Goal: Task Accomplishment & Management: Manage account settings

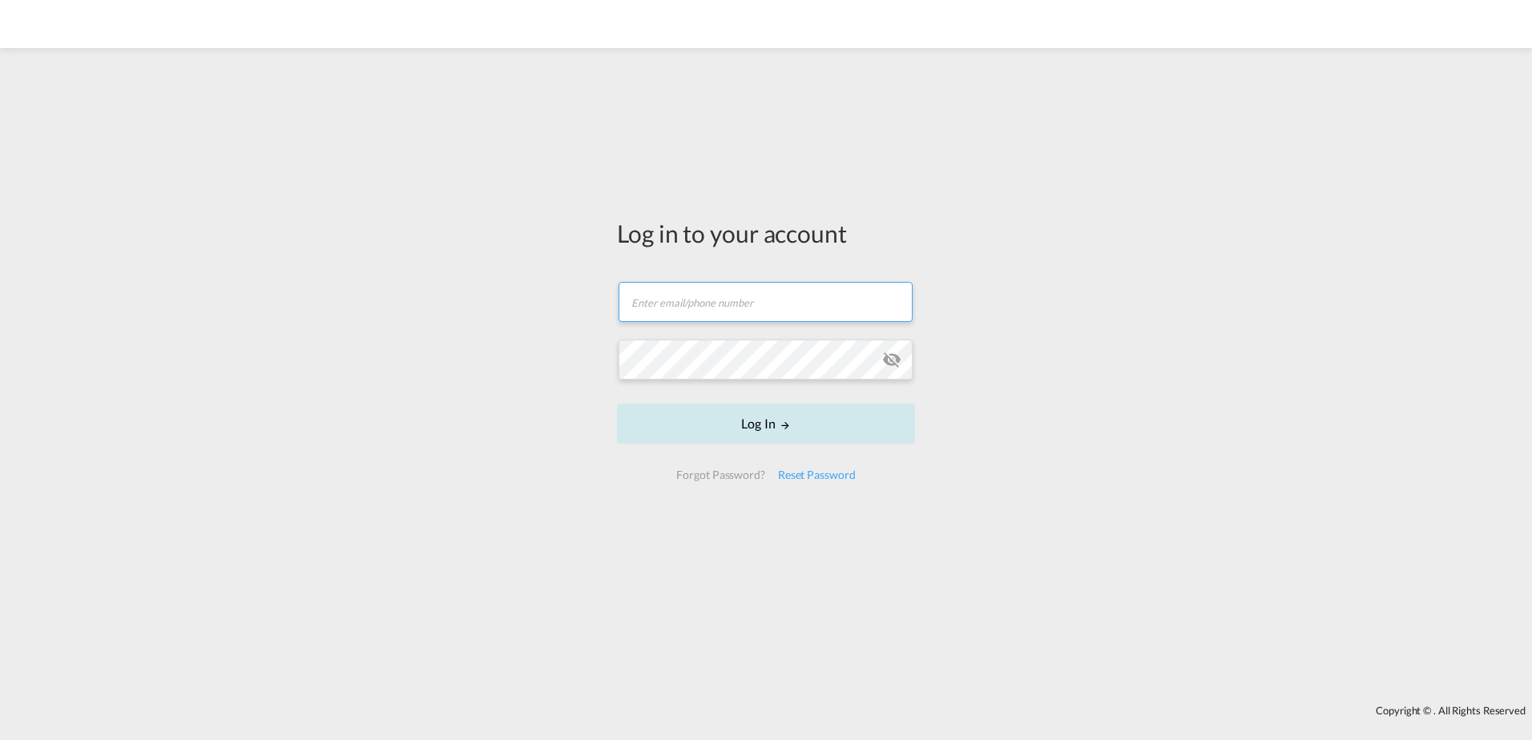
type input "[PERSON_NAME][EMAIL_ADDRESS][PERSON_NAME][DOMAIN_NAME]"
click at [755, 429] on button "Log In" at bounding box center [766, 424] width 298 height 40
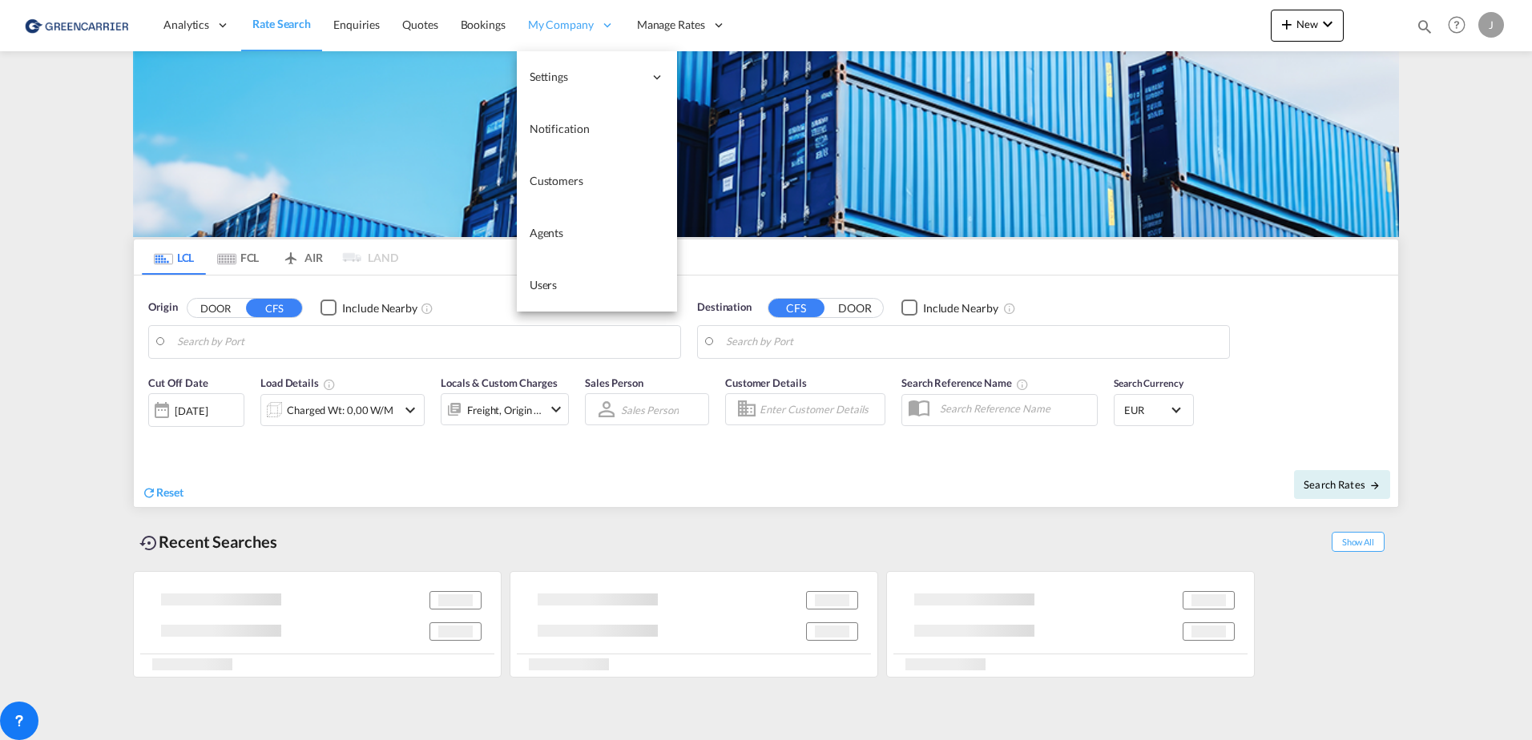
type input "[GEOGRAPHIC_DATA], [GEOGRAPHIC_DATA]"
type input "[GEOGRAPHIC_DATA], SH, CNSHA"
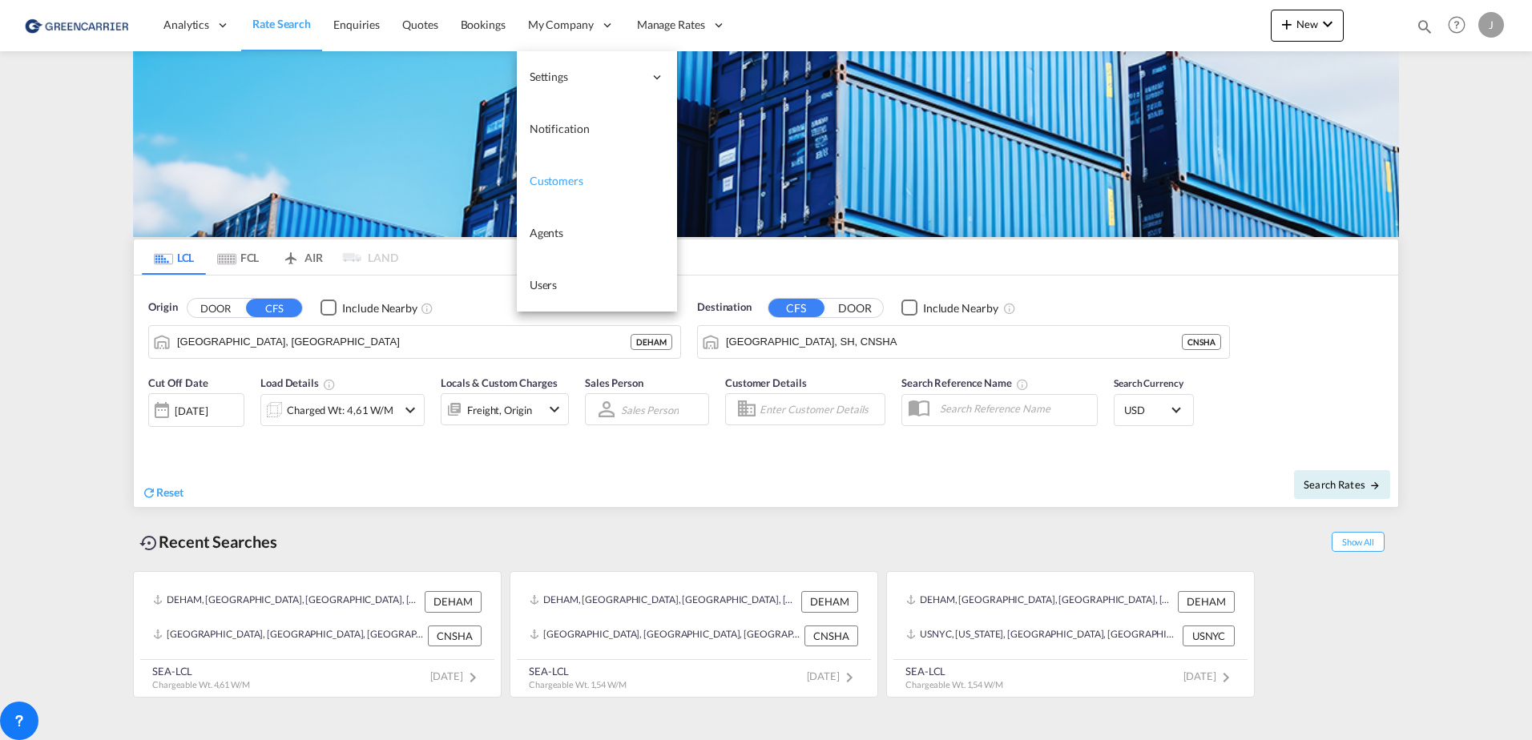
click at [554, 187] on span "Customers" at bounding box center [557, 181] width 54 height 14
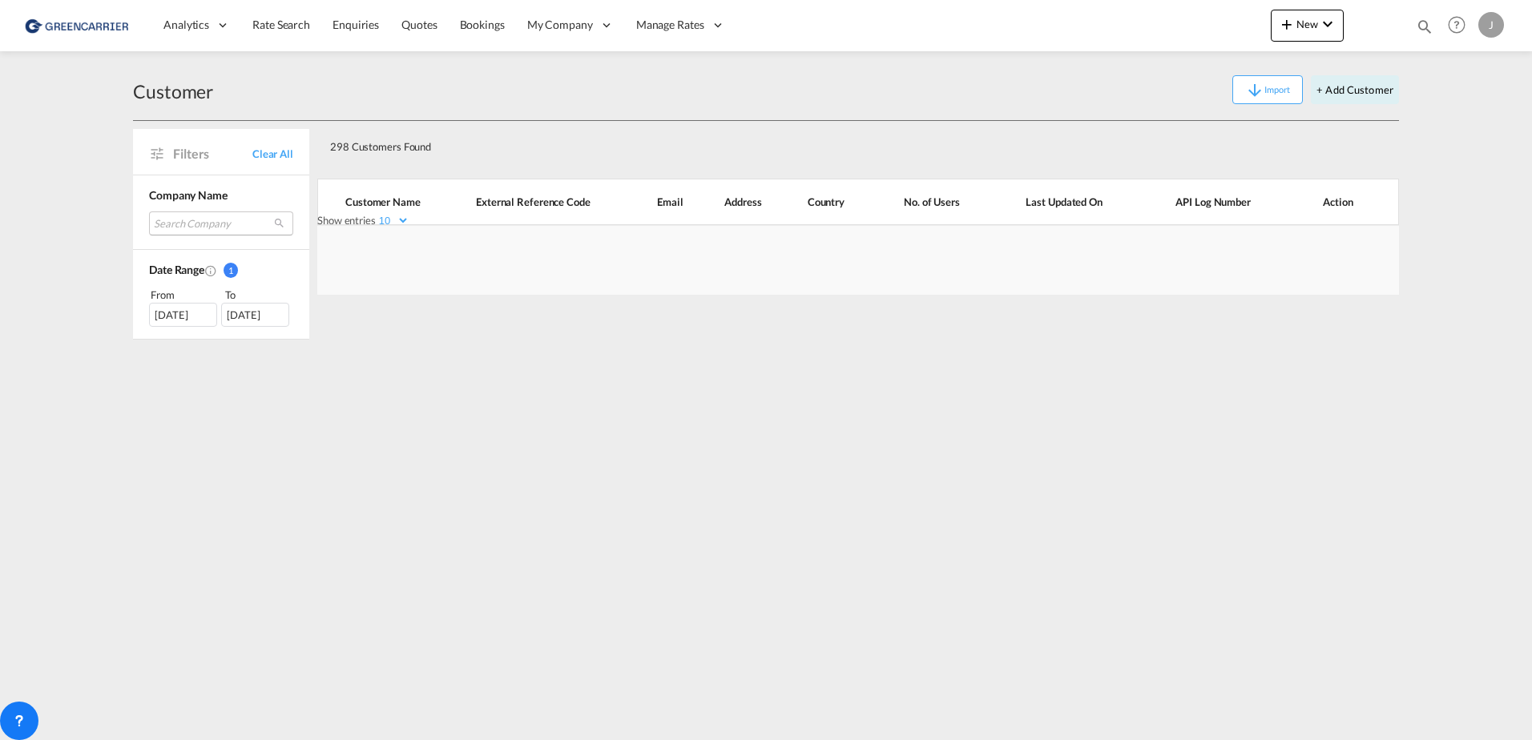
click at [187, 225] on md-select "Search Company globe cargo gmbh skyline express international gmbh freight2fly …" at bounding box center [221, 224] width 144 height 24
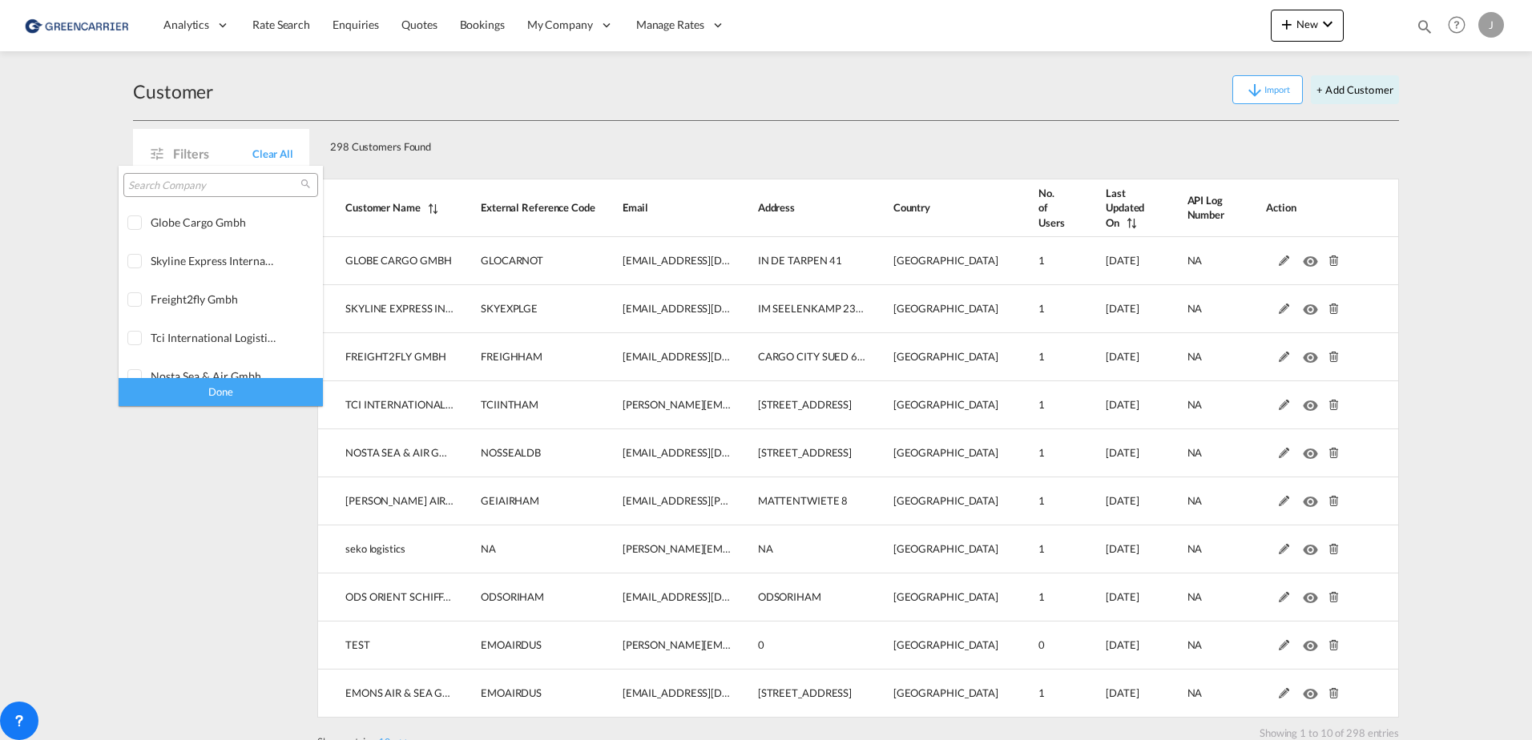
click at [175, 187] on input "search" at bounding box center [214, 186] width 172 height 14
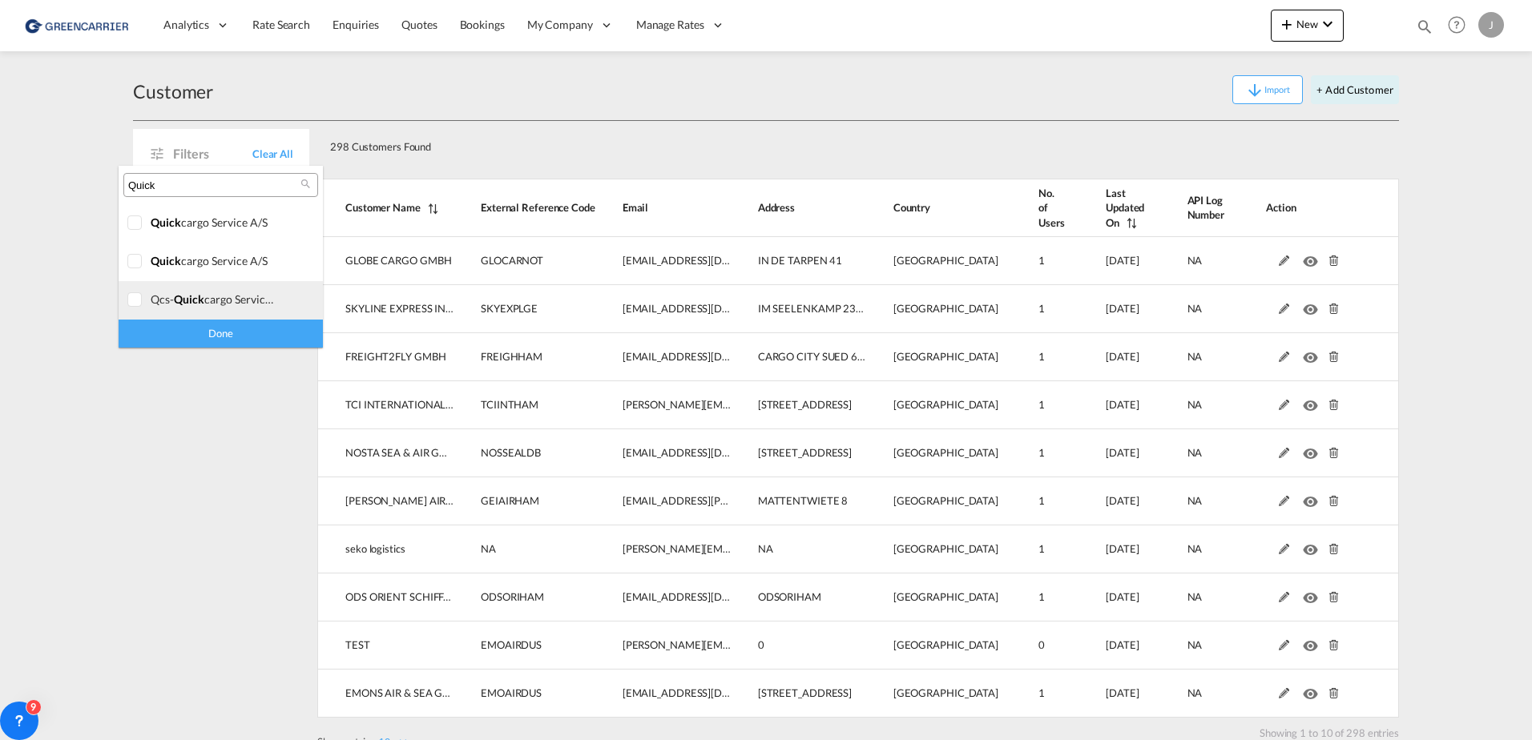
type input "Quick"
click at [135, 300] on div at bounding box center [135, 300] width 16 height 16
drag, startPoint x: 252, startPoint y: 328, endPoint x: 224, endPoint y: 342, distance: 32.3
click at [252, 328] on div "Done" at bounding box center [221, 334] width 204 height 28
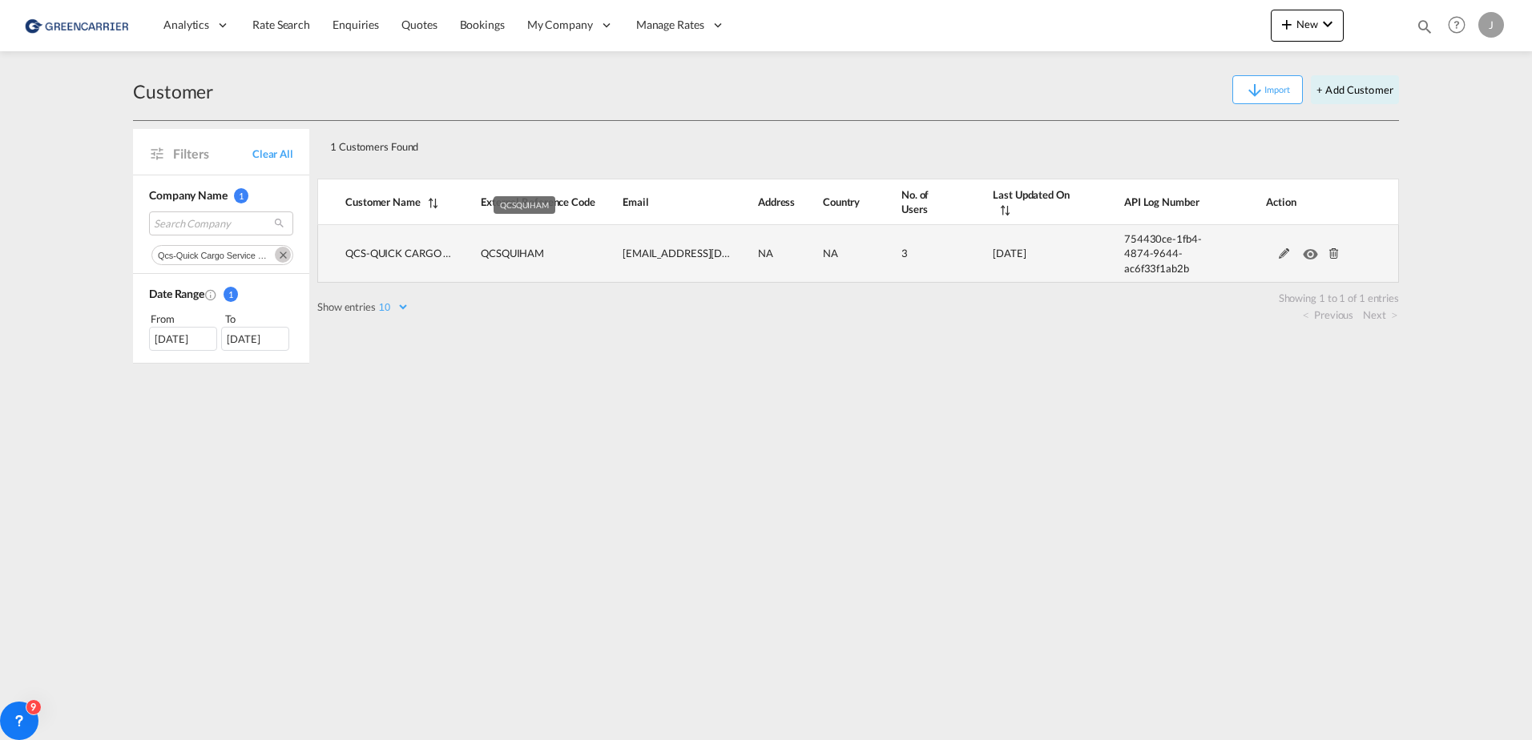
click at [518, 251] on span "QCSQUIHAM" at bounding box center [512, 253] width 63 height 13
copy span "QCSQUIHAM"
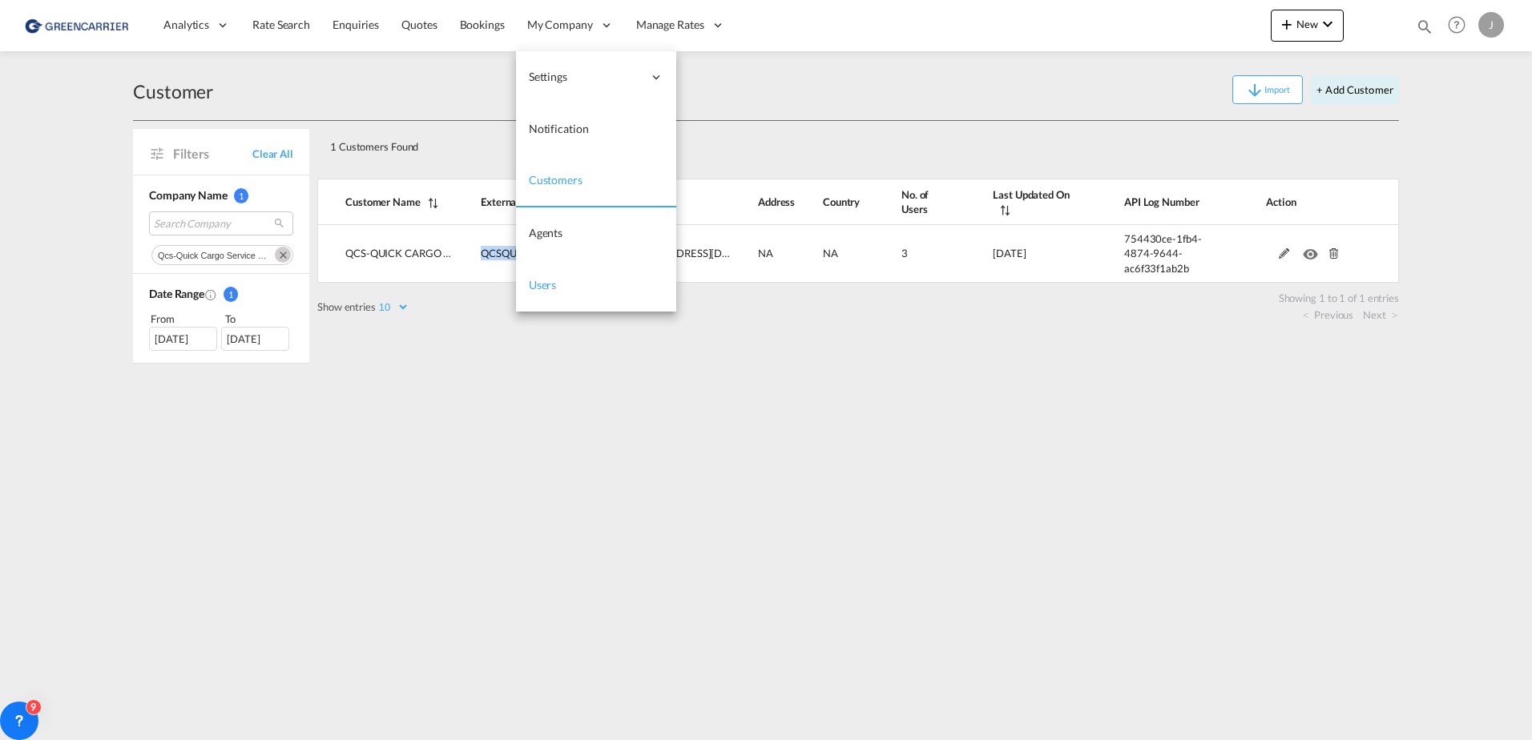
click at [554, 274] on link "Users" at bounding box center [596, 286] width 160 height 52
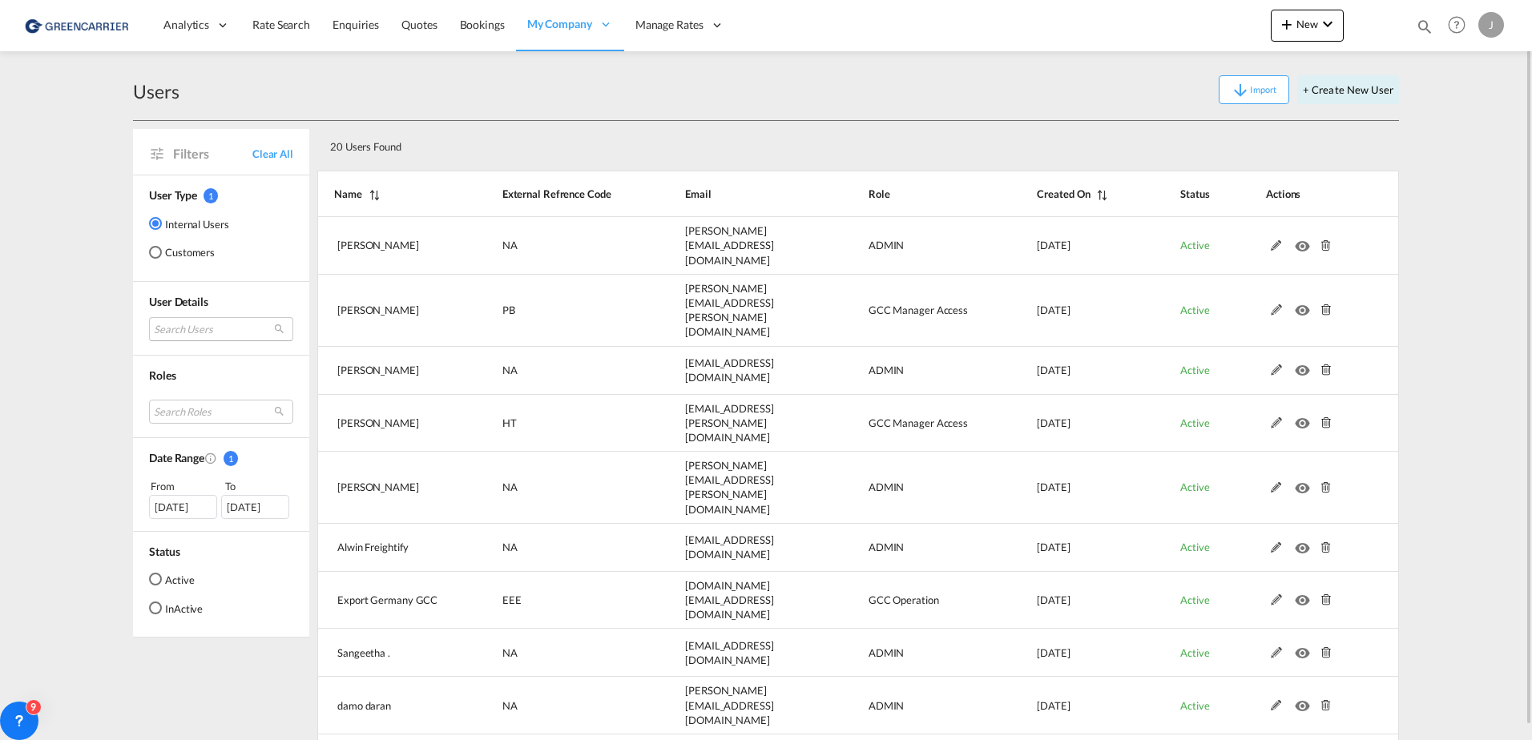
click at [190, 324] on md-select "Search Users tamizh Selvi [EMAIL_ADDRESS][DOMAIN_NAME] [PERSON_NAME] [PERSON_NA…" at bounding box center [221, 329] width 144 height 24
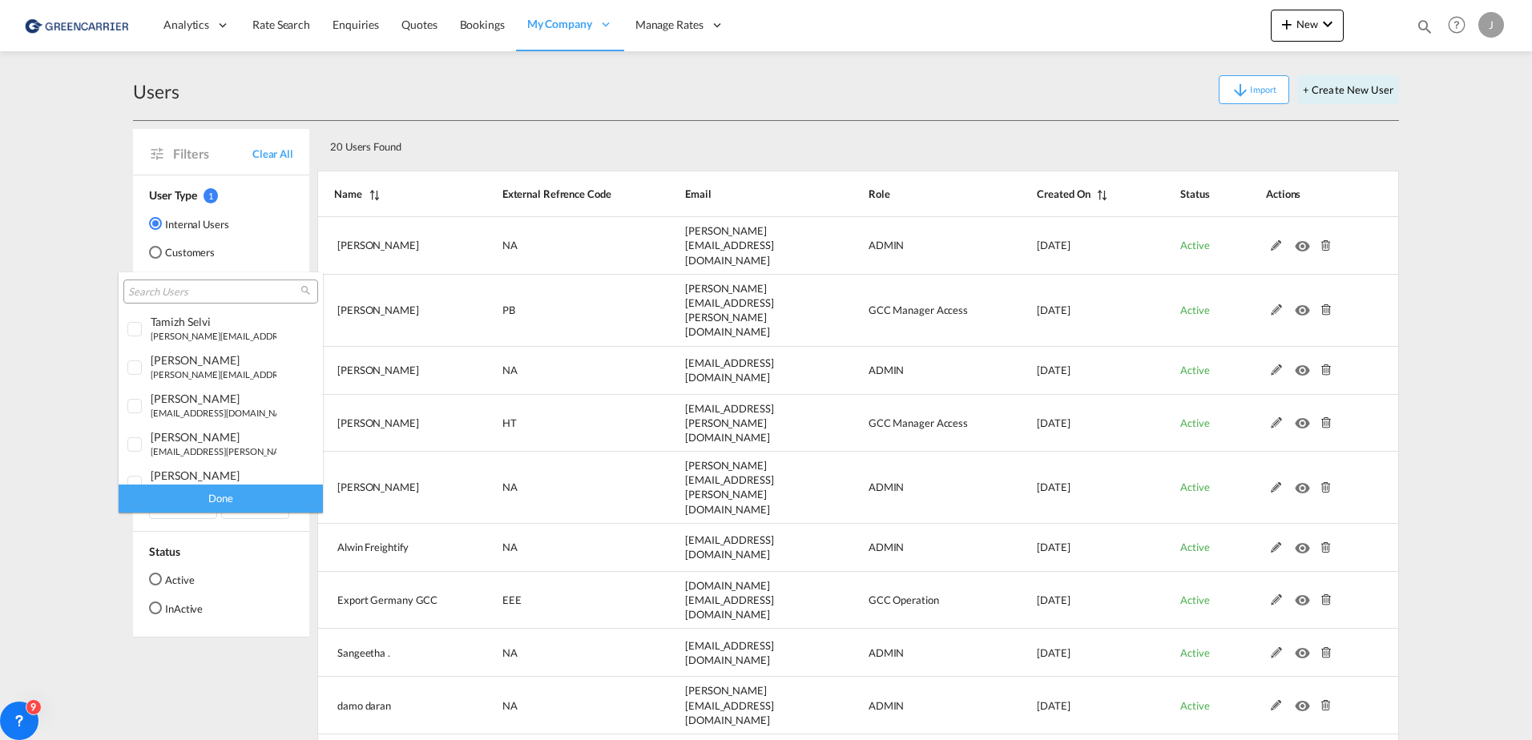
click at [160, 251] on md-backdrop at bounding box center [766, 370] width 1532 height 740
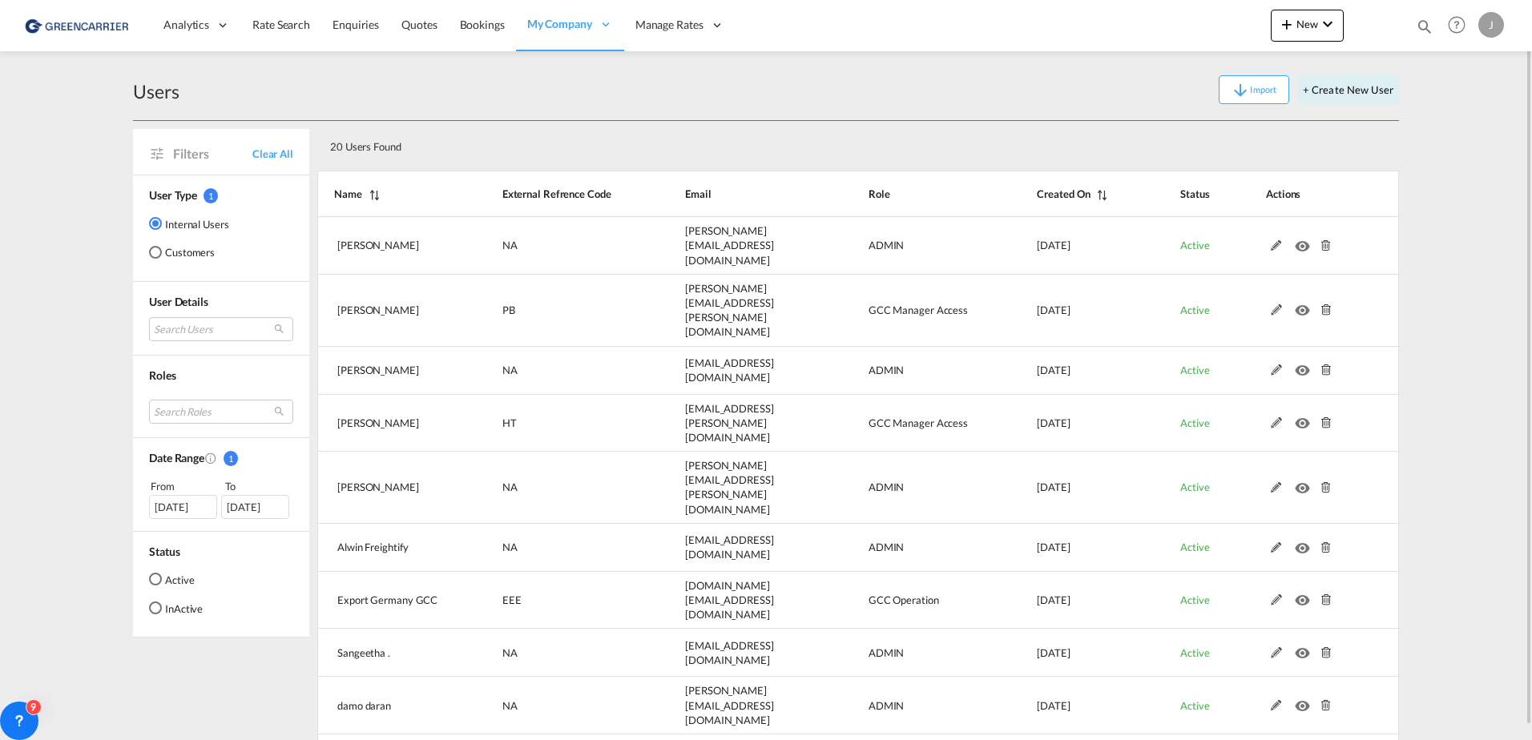
click at [155, 251] on div "Customers" at bounding box center [155, 252] width 13 height 13
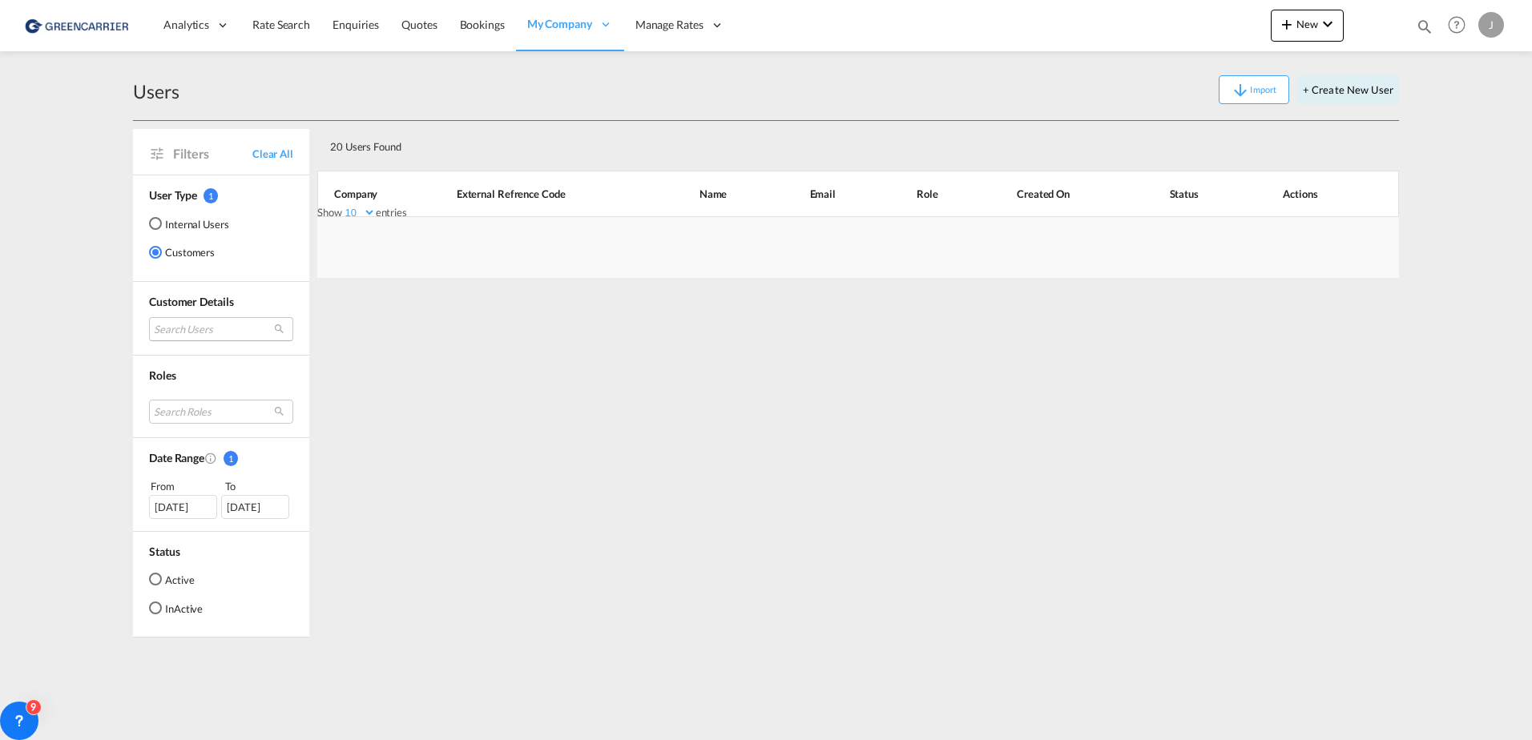
click at [183, 327] on md-select "Search Users" at bounding box center [221, 329] width 144 height 24
click at [185, 329] on input "search" at bounding box center [241, 331] width 172 height 14
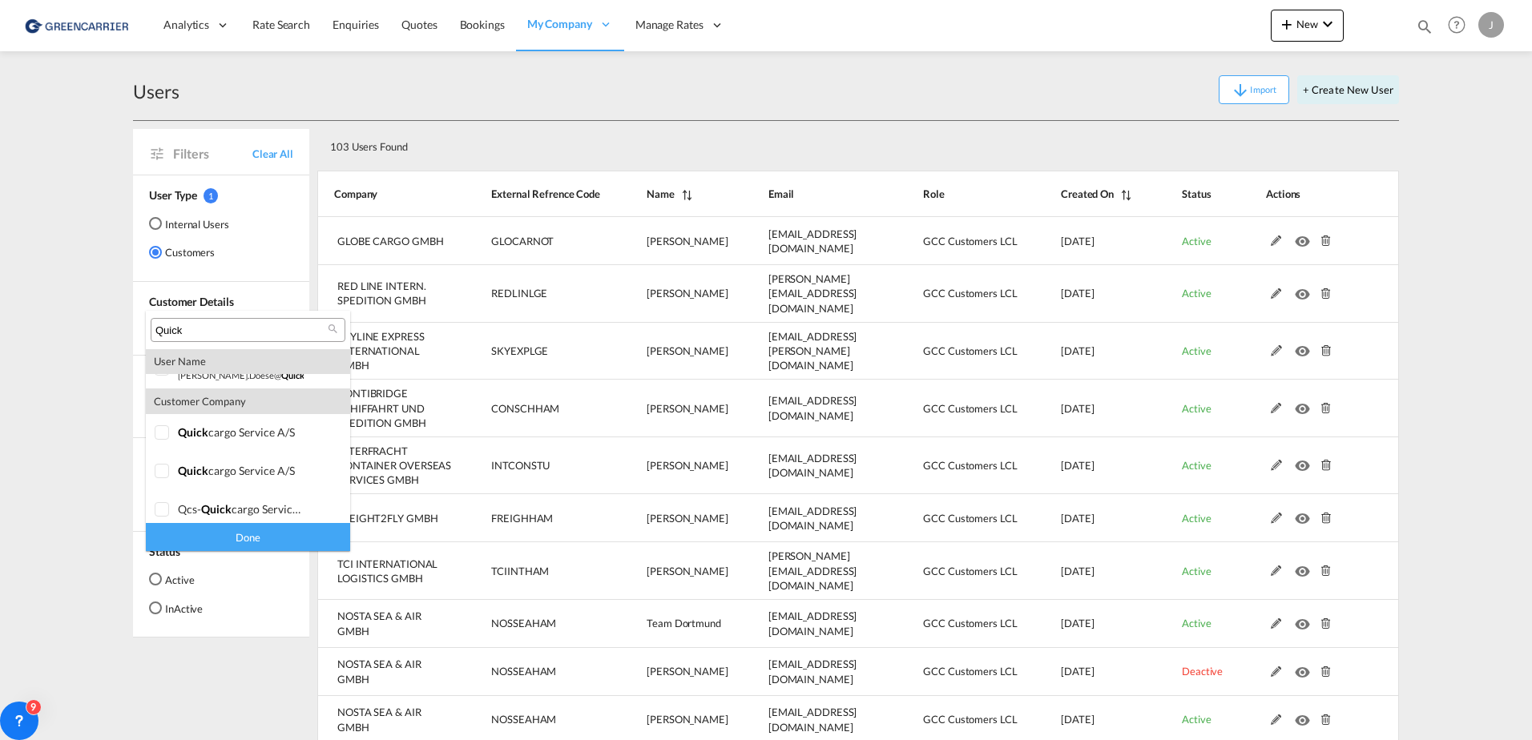
scroll to position [108, 0]
type input "Quick"
click at [166, 503] on div at bounding box center [163, 504] width 16 height 16
click at [53, 493] on md-backdrop at bounding box center [766, 370] width 1532 height 740
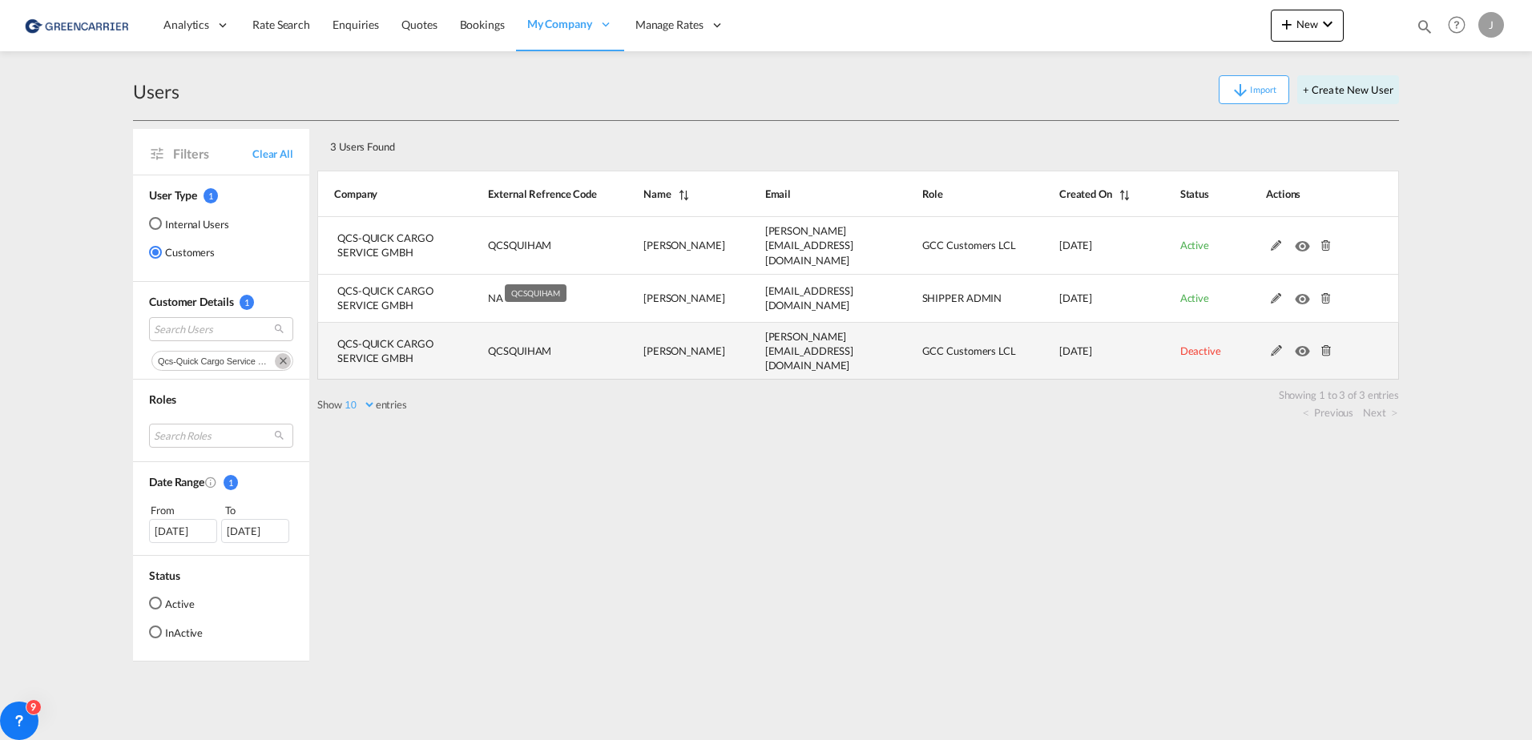
click at [532, 345] on span "QCSQUIHAM" at bounding box center [519, 351] width 63 height 13
copy span "QCSQUIHAM"
click at [1276, 345] on md-icon at bounding box center [1276, 350] width 21 height 11
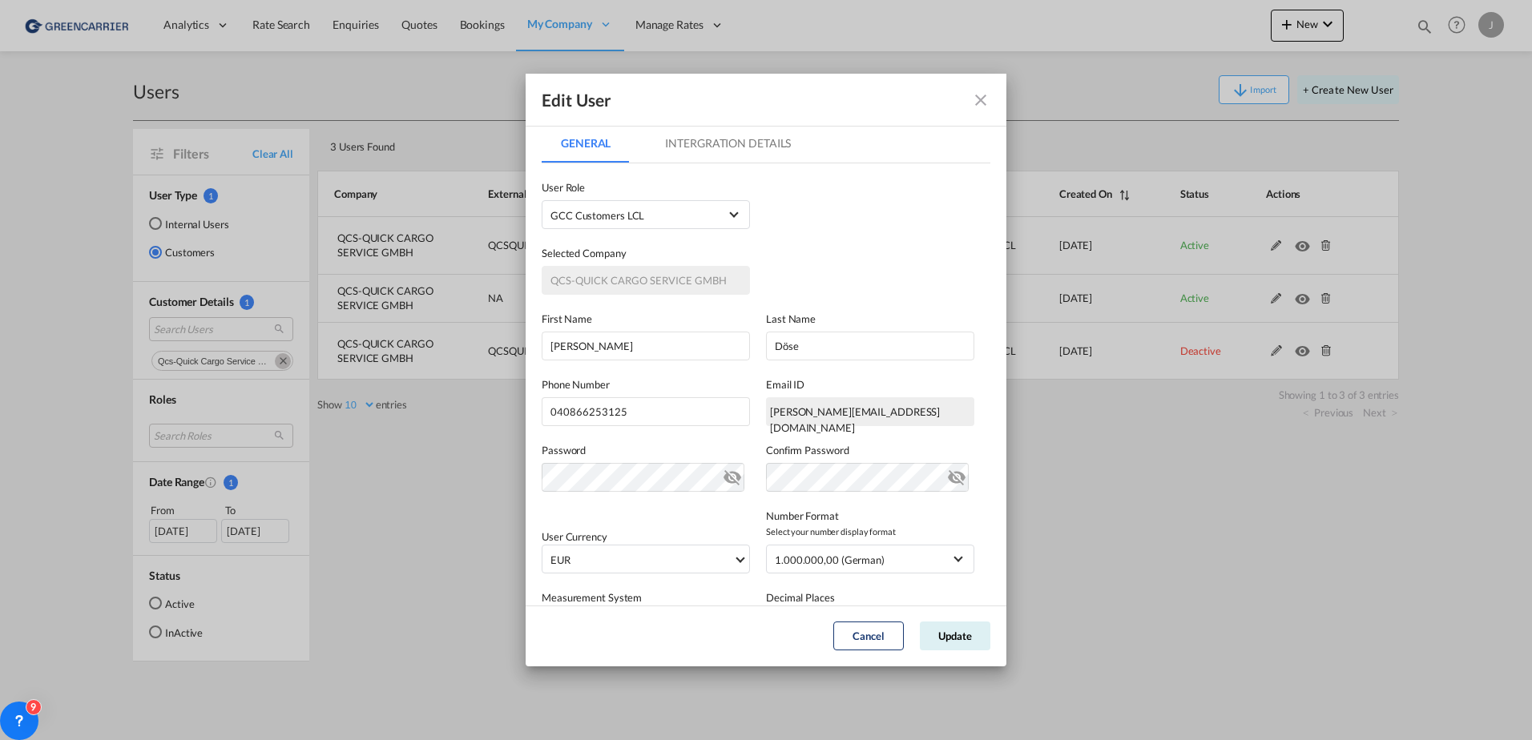
scroll to position [0, 0]
click at [980, 107] on md-icon "icon-close fg-AAA8AD" at bounding box center [980, 100] width 19 height 19
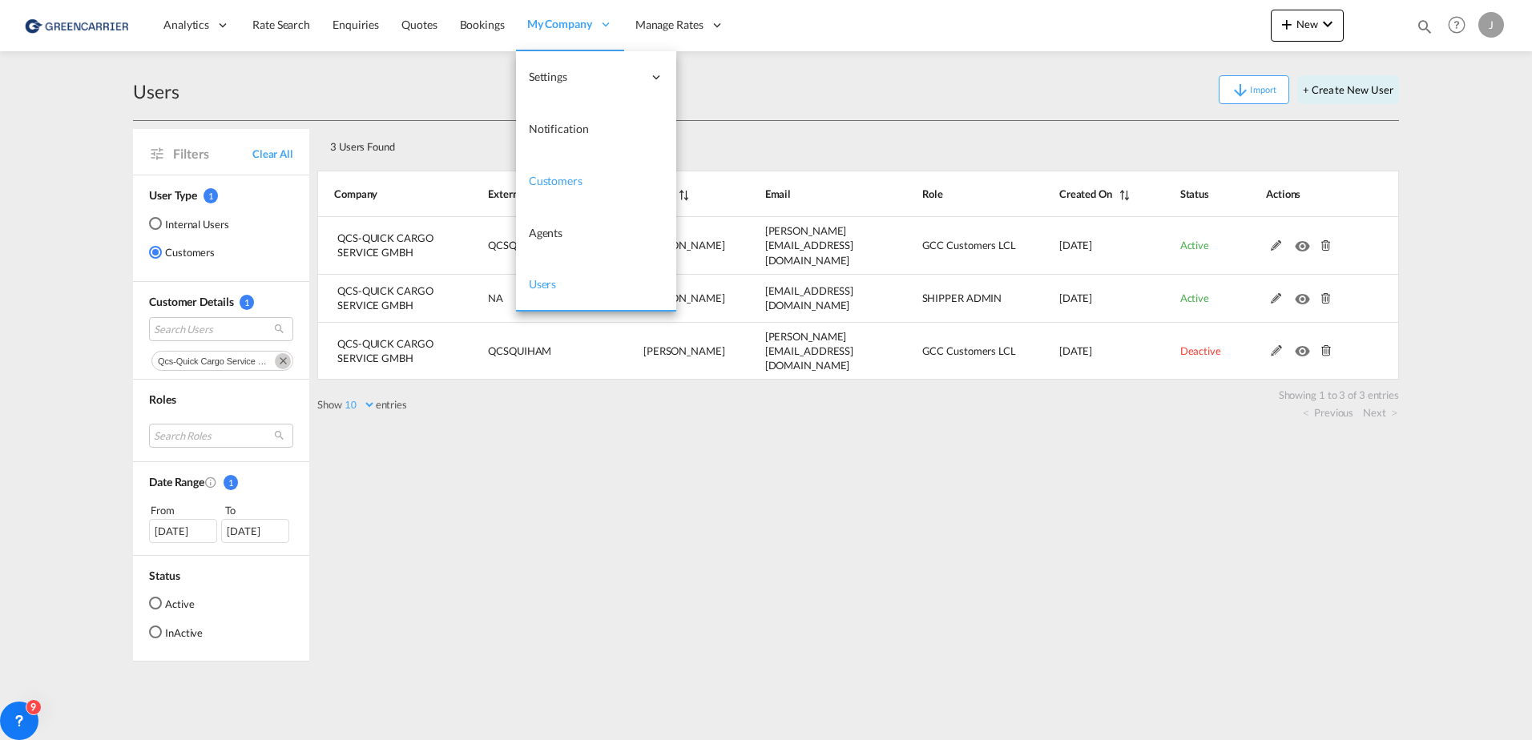
click at [550, 180] on span "Customers" at bounding box center [556, 181] width 54 height 14
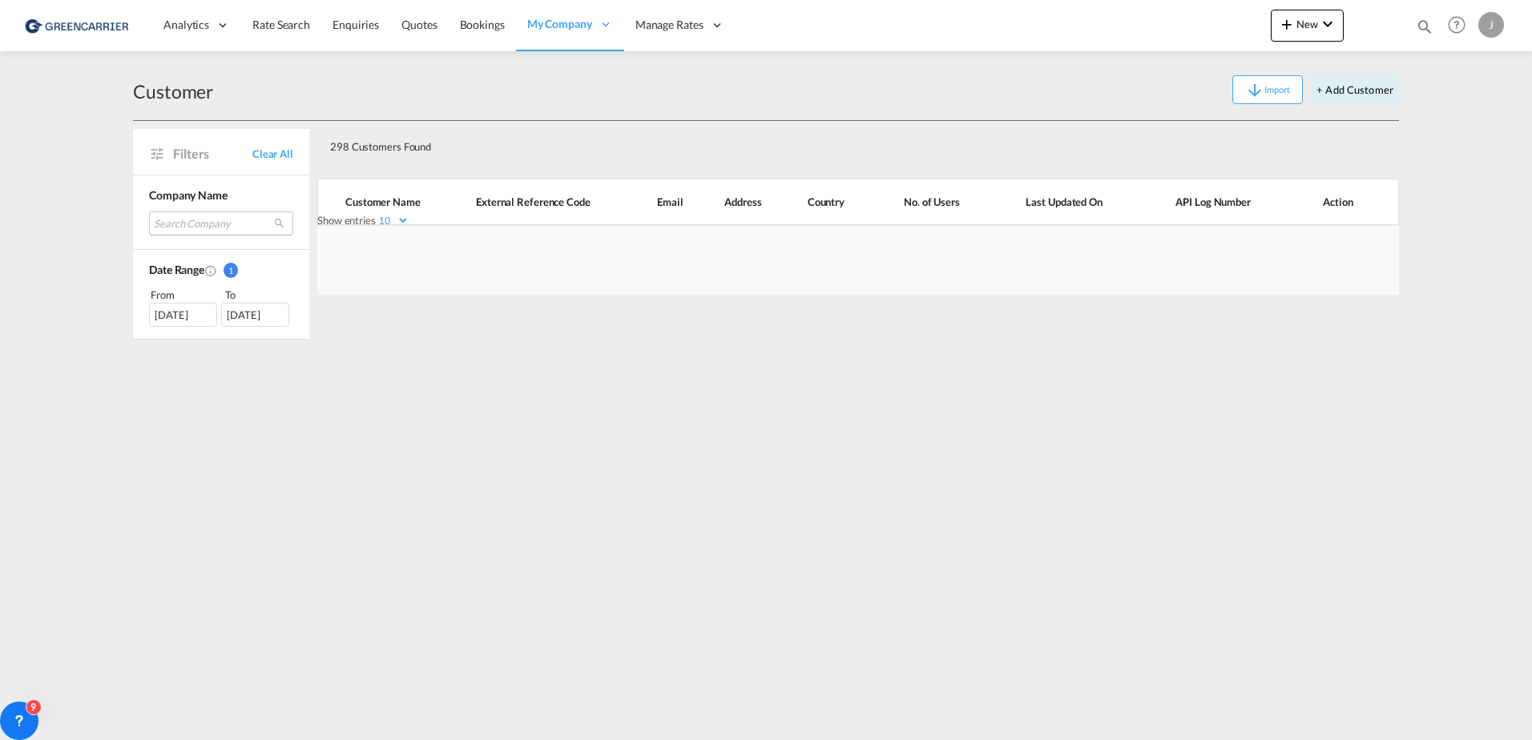
click at [196, 221] on md-select "Search Company globe cargo gmbh skyline express international gmbh freight2fly …" at bounding box center [221, 224] width 144 height 24
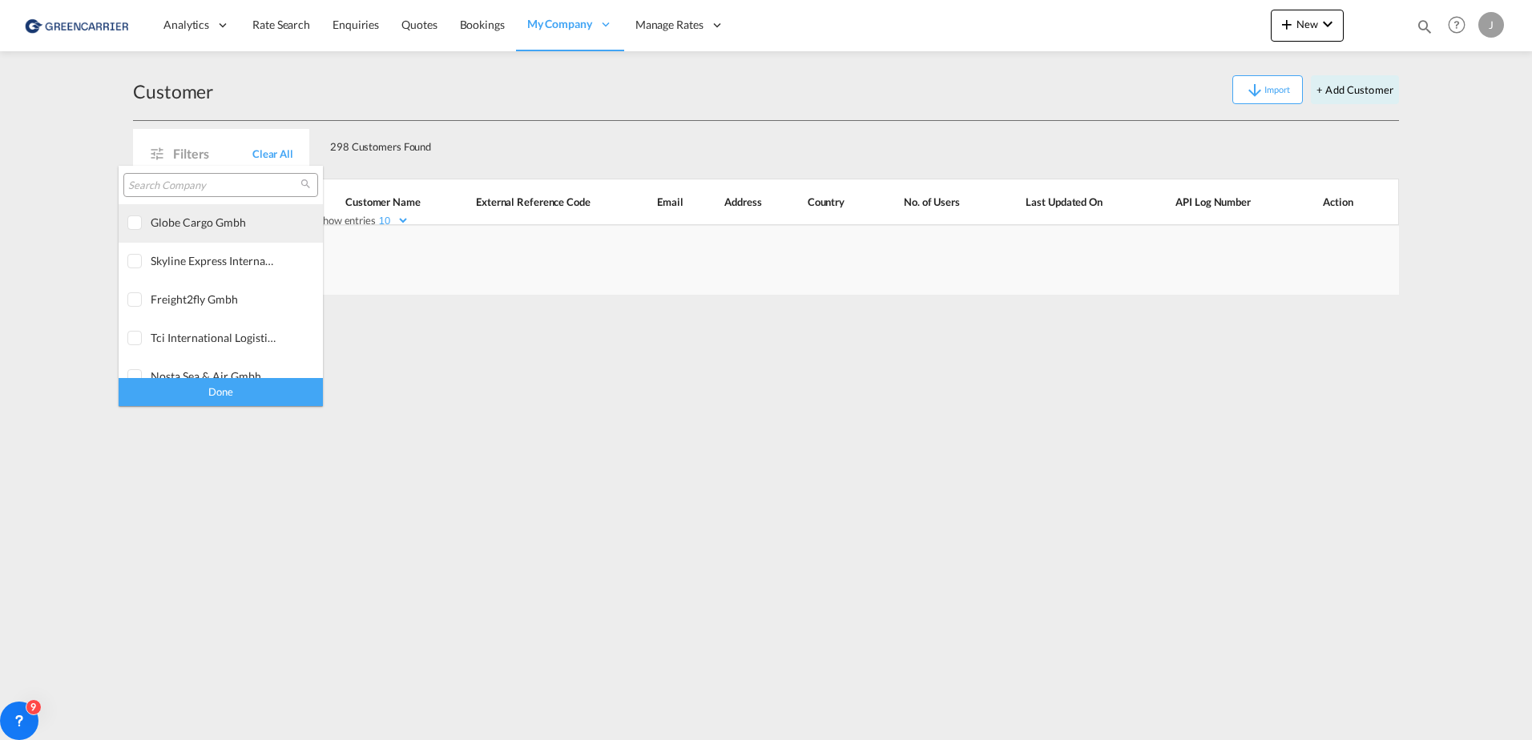
type md-option "[object Object]"
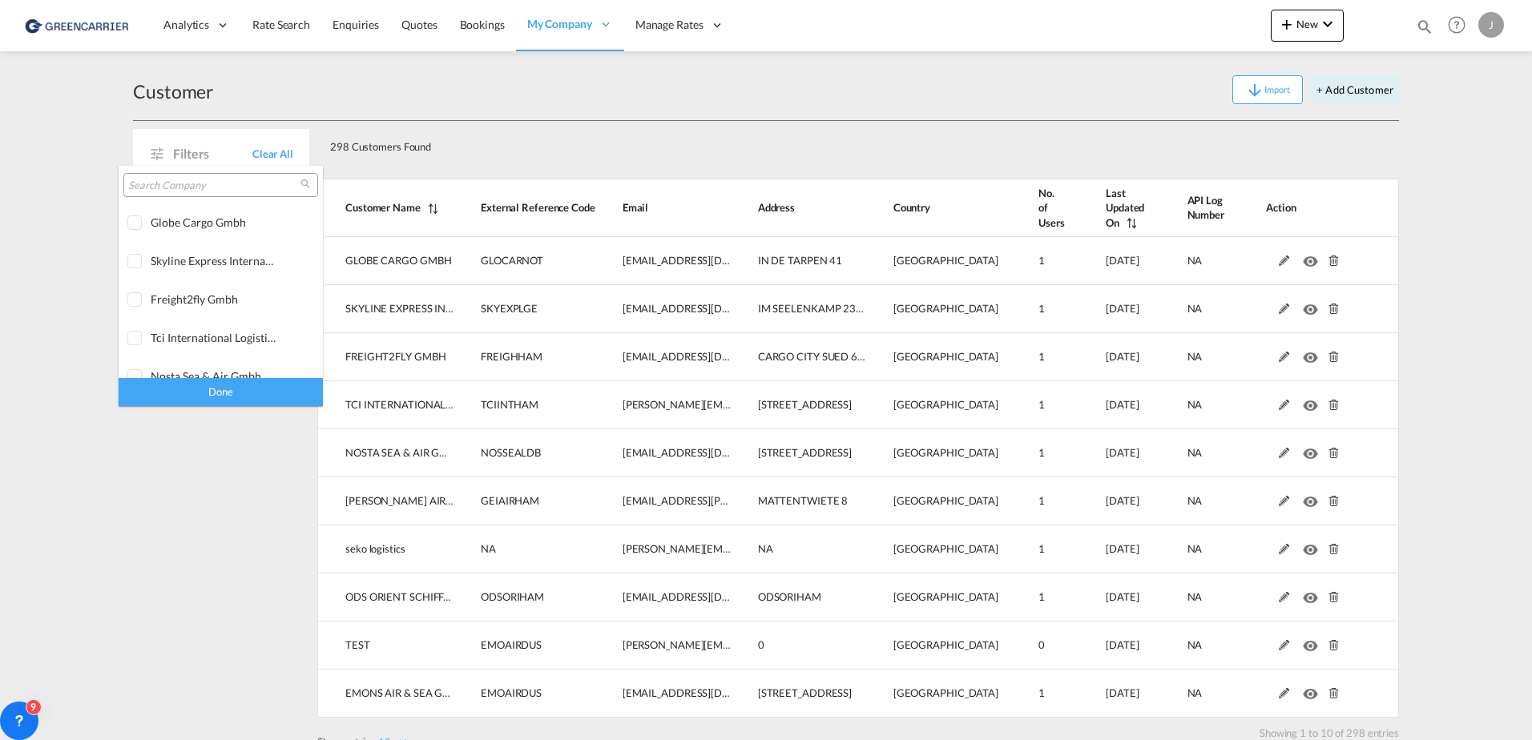
click at [155, 184] on input "search" at bounding box center [214, 186] width 172 height 14
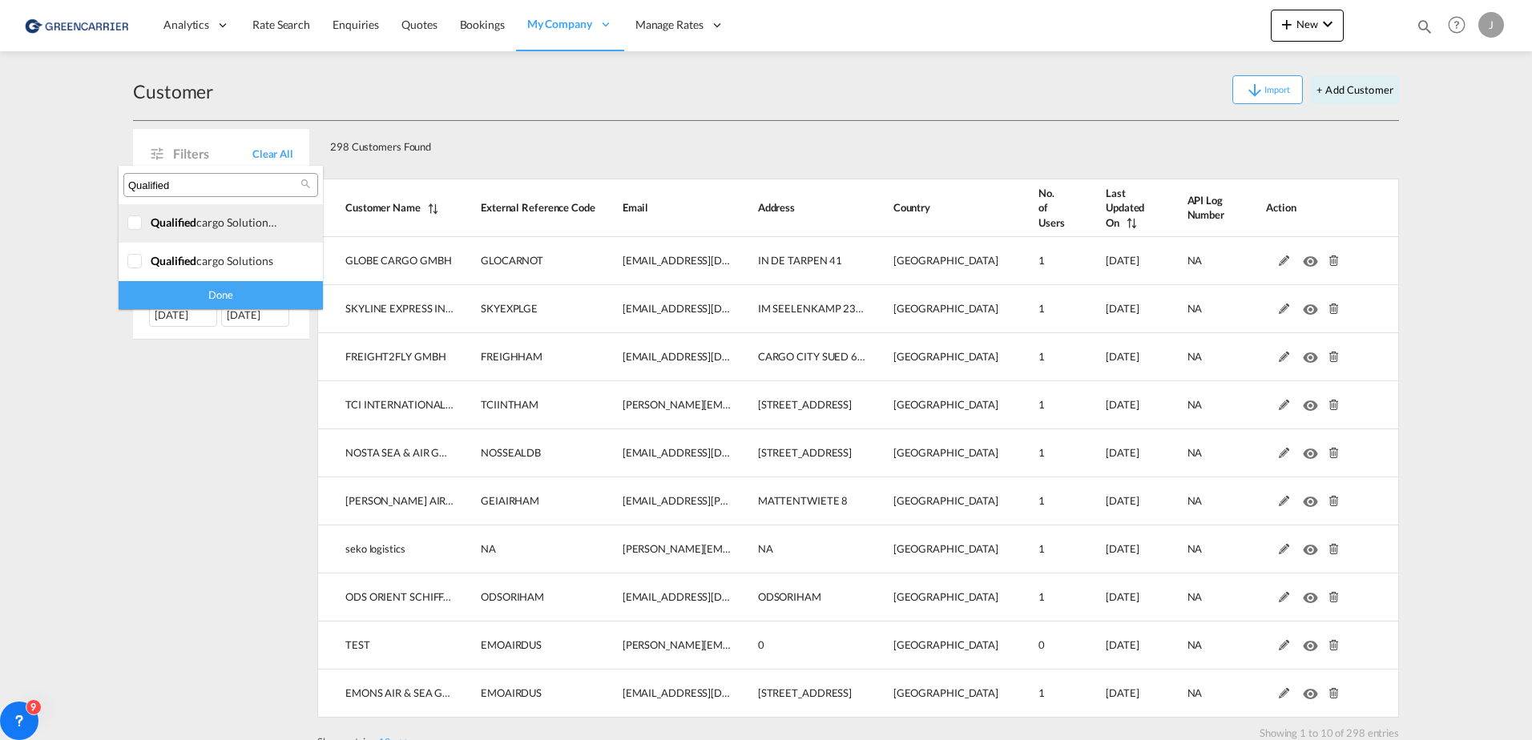
type input "Qualified"
click at [135, 226] on div at bounding box center [135, 224] width 16 height 16
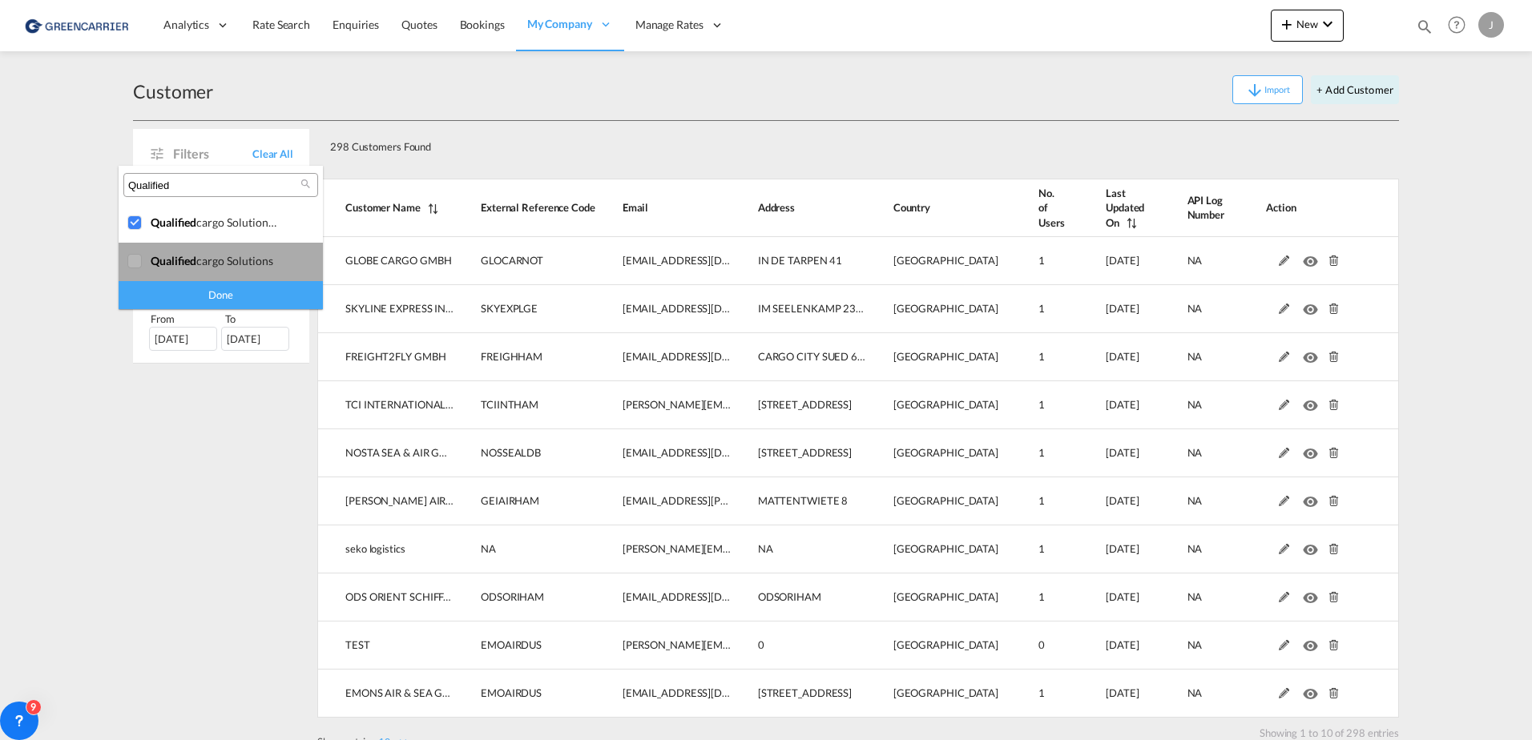
click at [132, 264] on div at bounding box center [135, 262] width 16 height 16
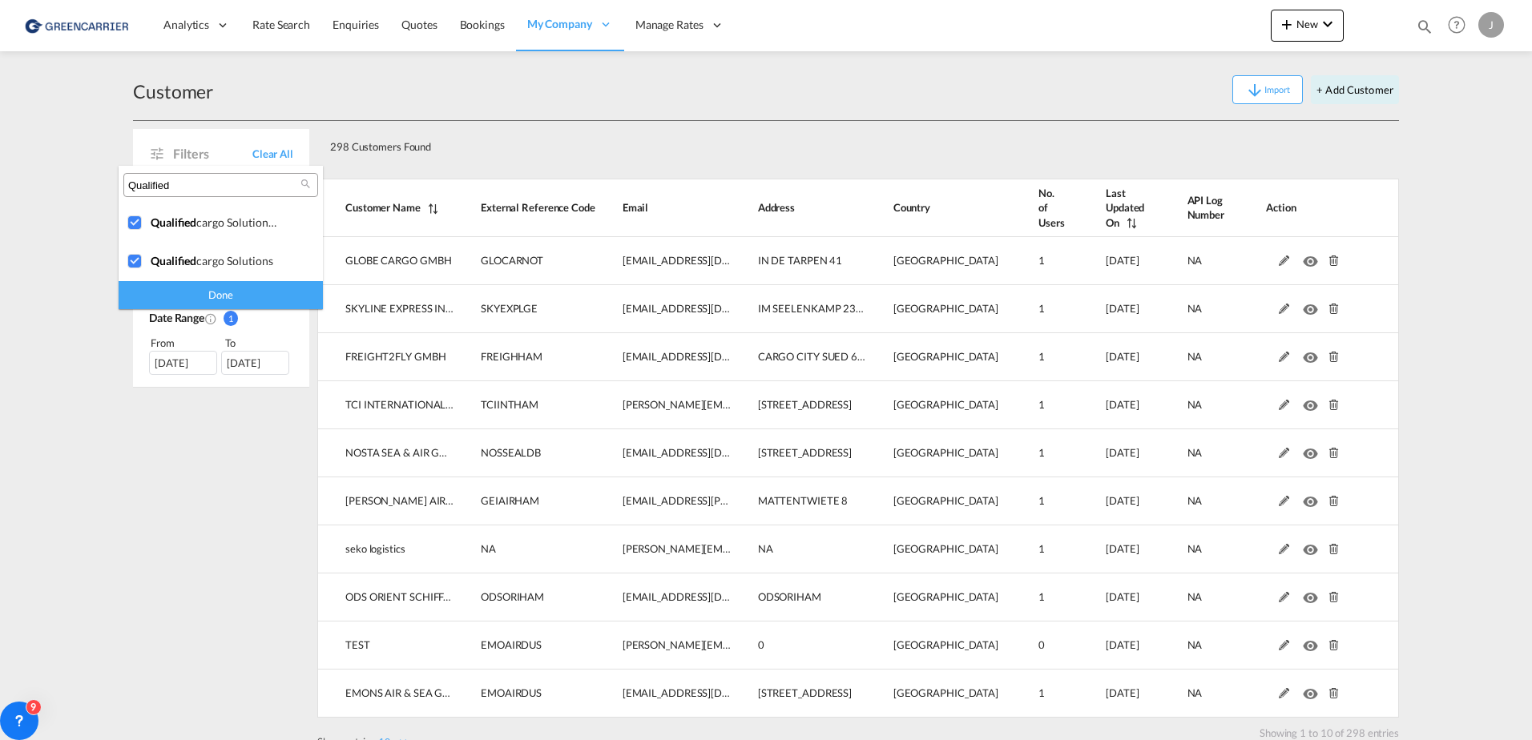
click at [193, 307] on div "Done" at bounding box center [221, 295] width 204 height 28
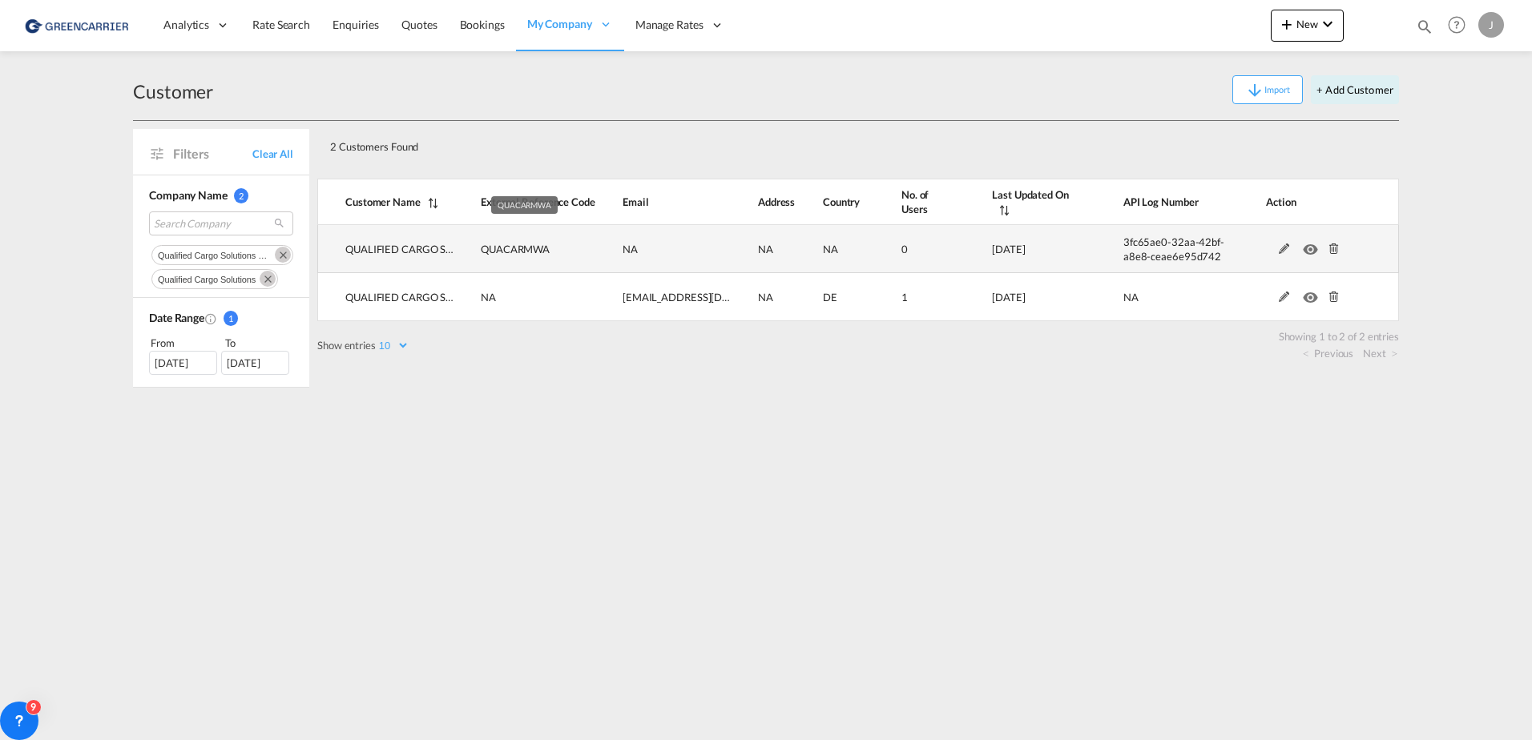
click at [514, 249] on span "QUACARMWA" at bounding box center [515, 249] width 69 height 13
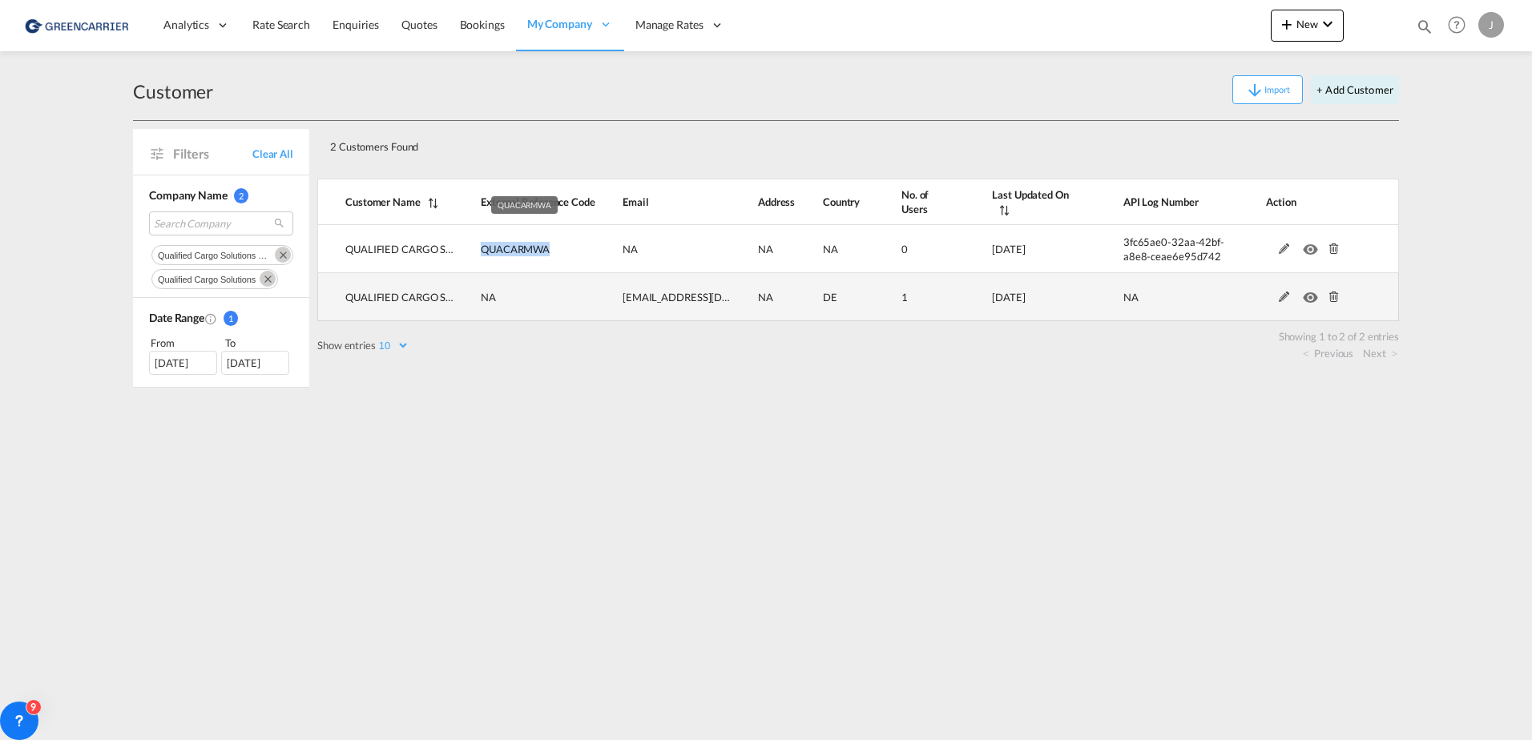
copy span "QUACARMWA"
click at [1285, 300] on md-icon at bounding box center [1284, 297] width 21 height 11
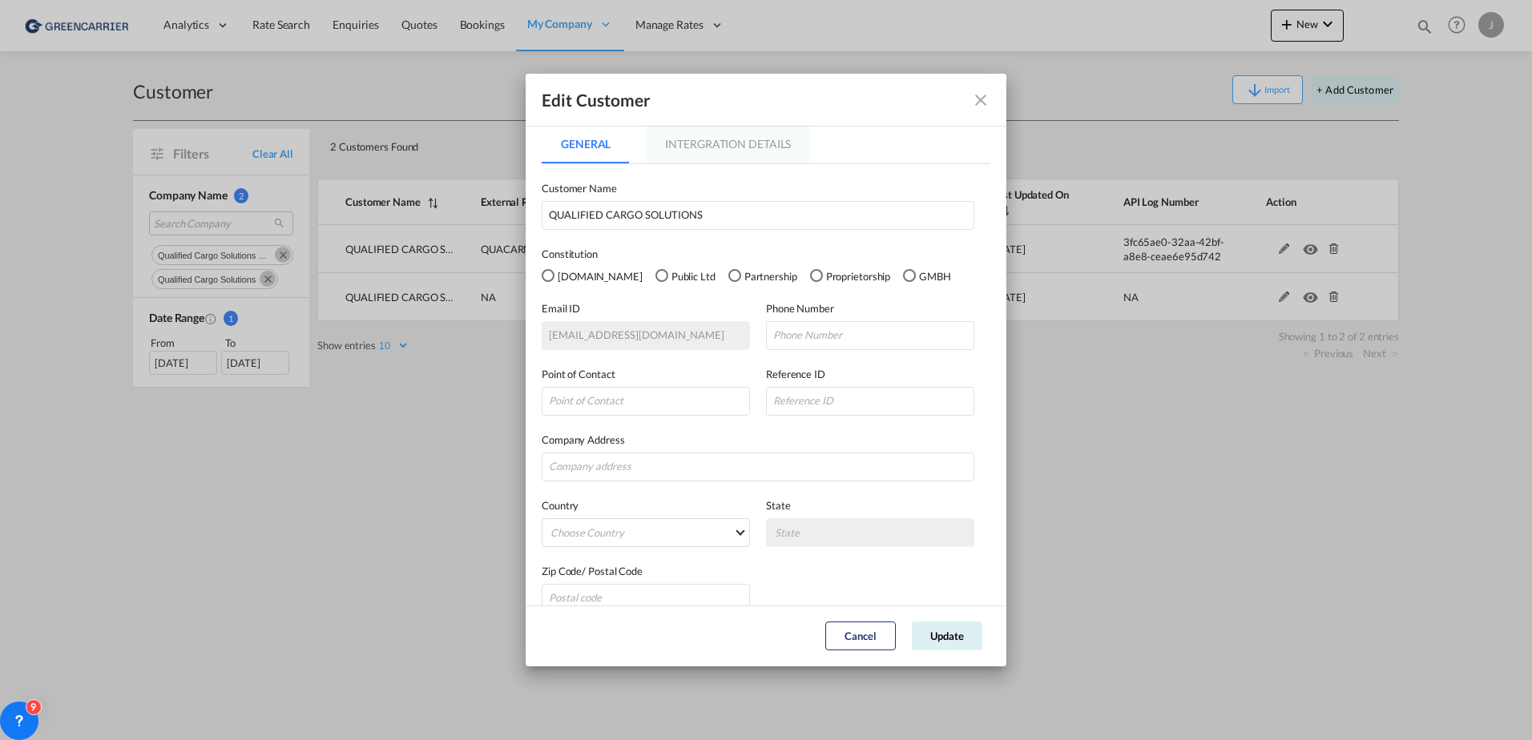
click at [708, 136] on md-tab-item "Intergration Details" at bounding box center [728, 144] width 164 height 38
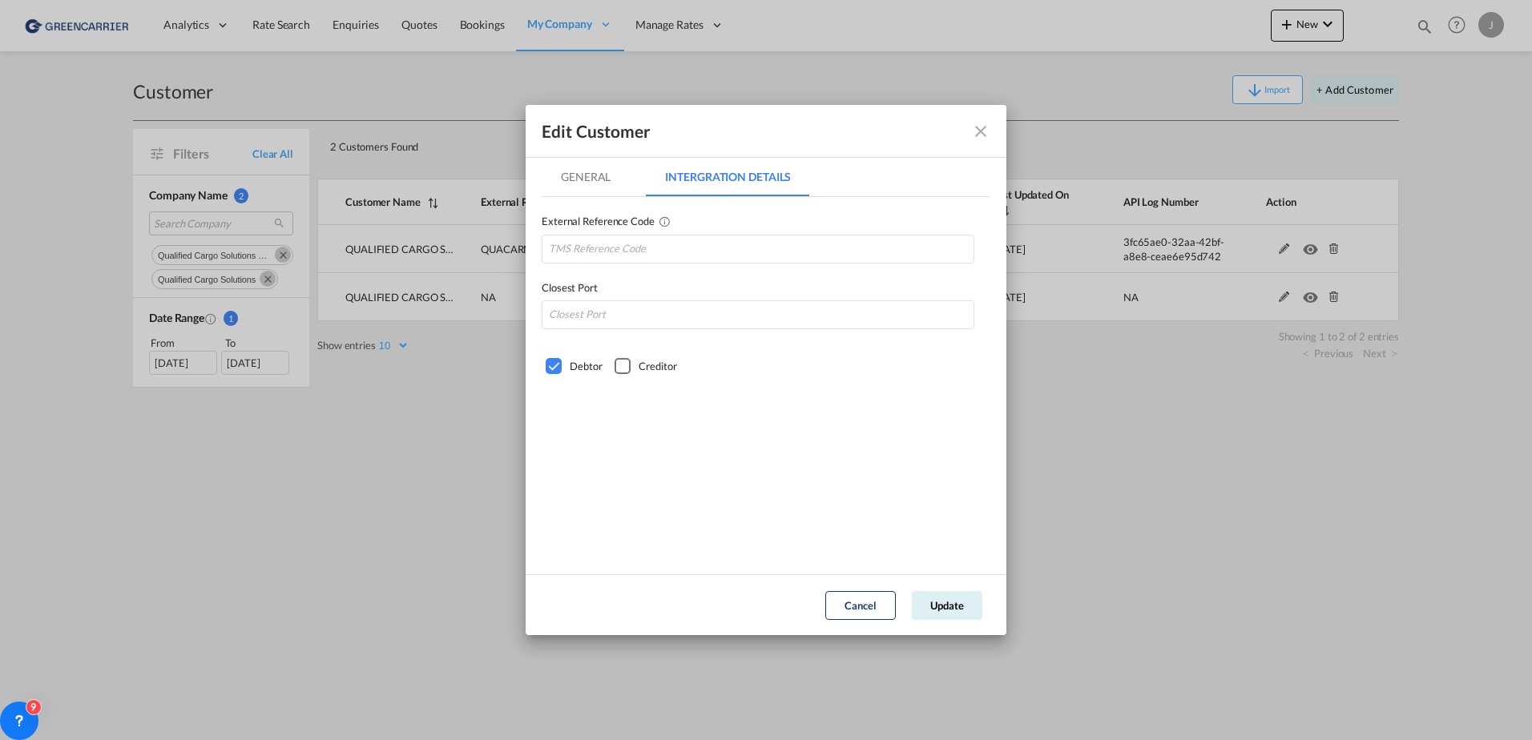
click at [590, 181] on md-tab-item "General" at bounding box center [586, 177] width 88 height 38
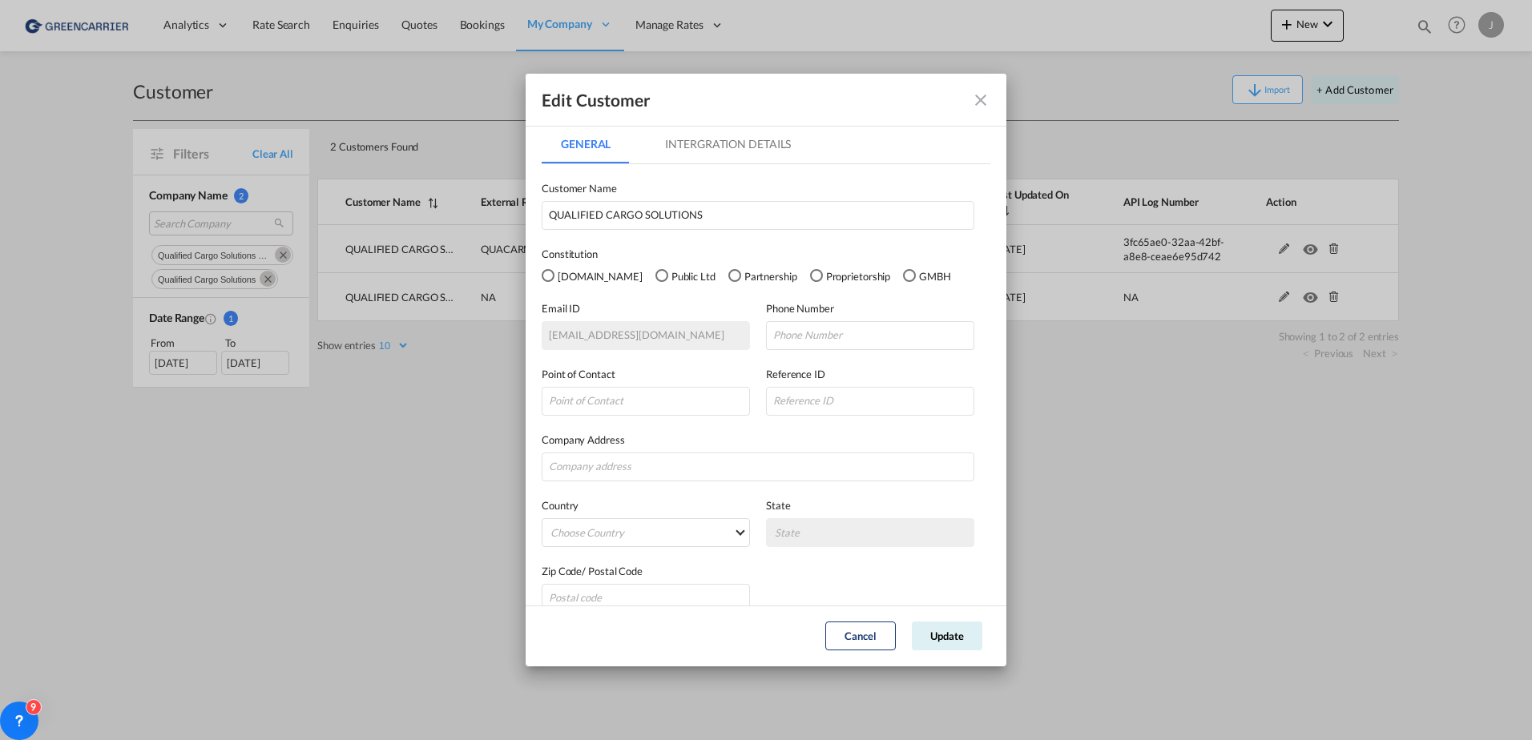
click at [695, 146] on md-tab-item "Intergration Details" at bounding box center [728, 144] width 164 height 38
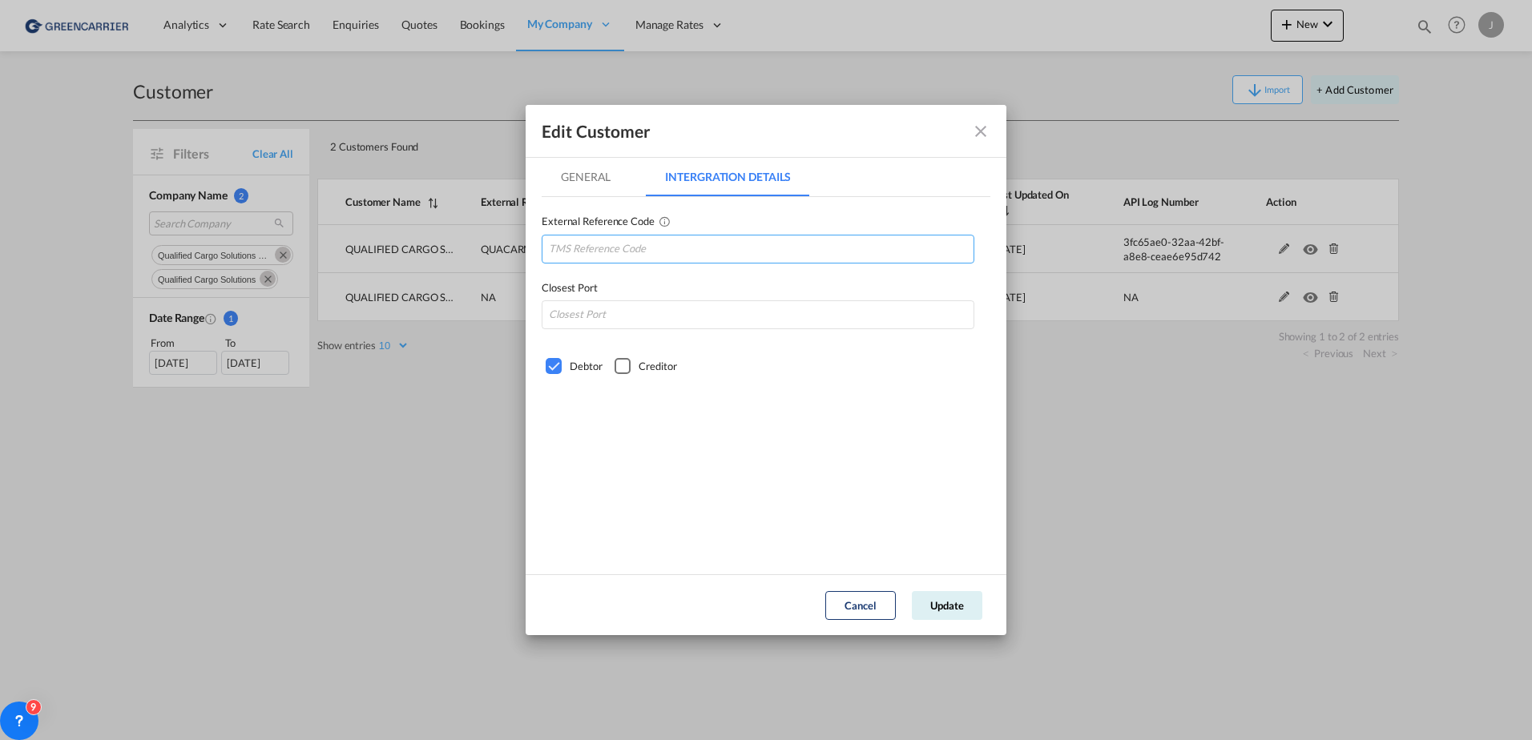
click at [640, 246] on input "GeneralIntergration Details ..." at bounding box center [758, 249] width 433 height 29
paste input "QUACARMWA"
type input "QUACARMWA"
type input "DEHAM"
click at [571, 154] on div "Edit Customer" at bounding box center [766, 131] width 481 height 53
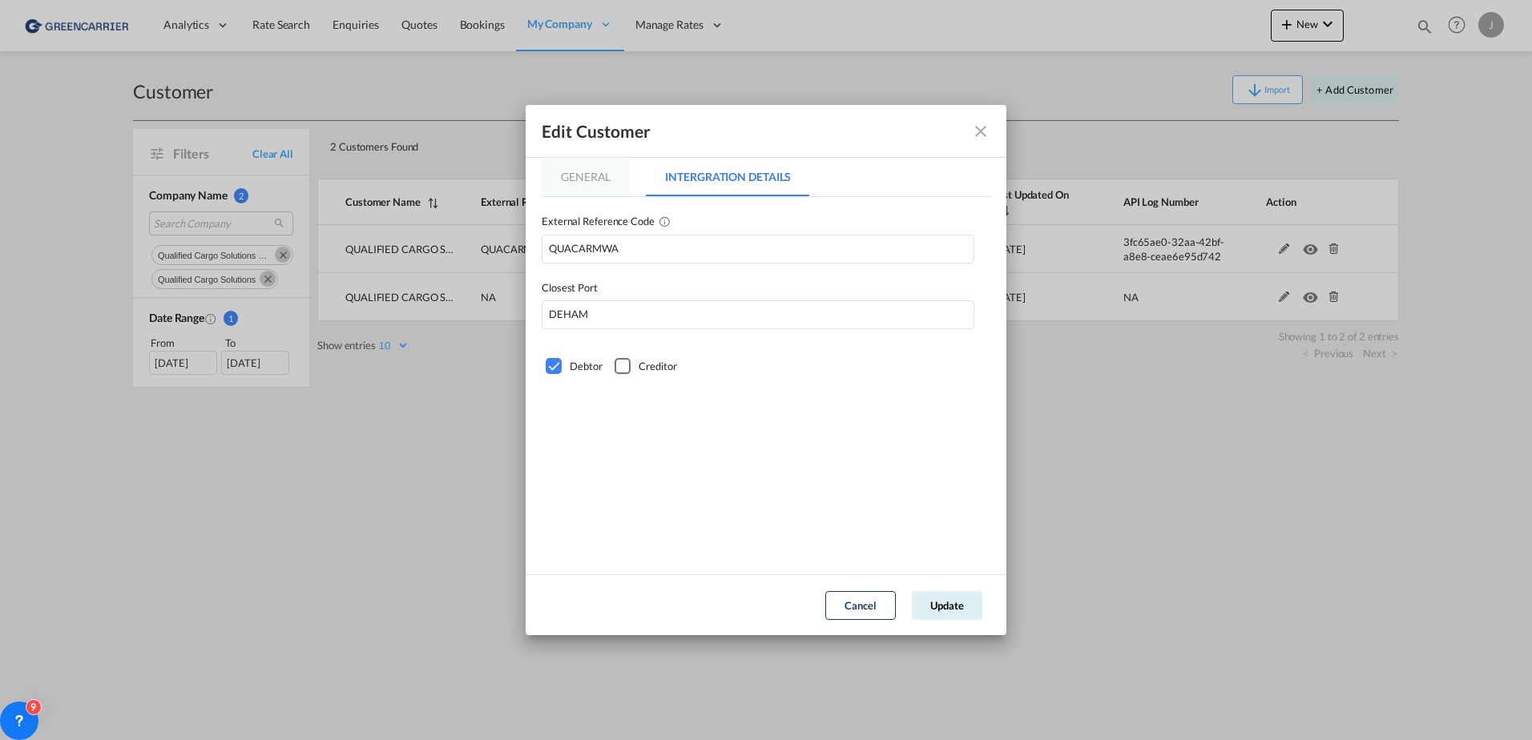
click at [575, 171] on md-tab-item "General" at bounding box center [586, 177] width 88 height 38
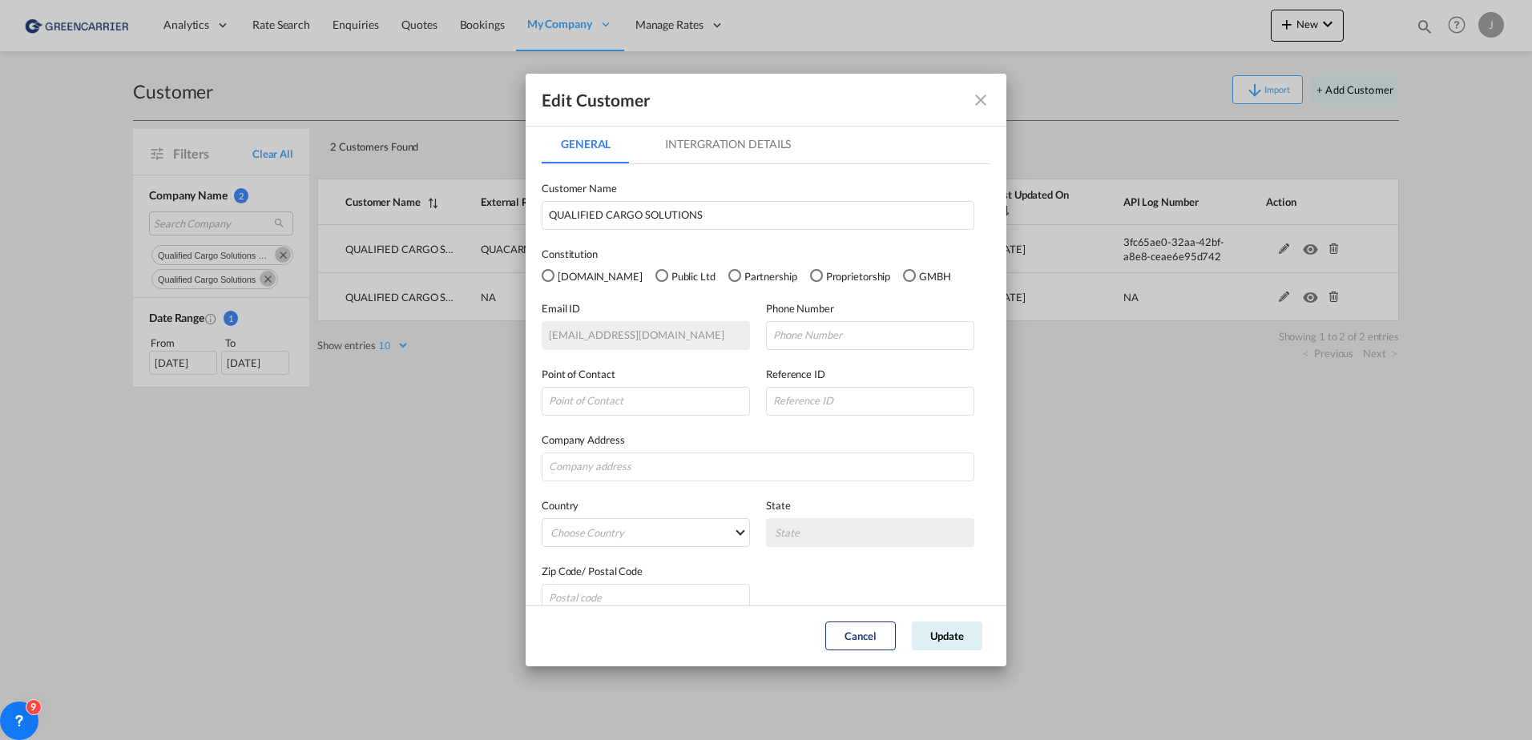
click at [903, 277] on div "GMBH" at bounding box center [909, 275] width 13 height 13
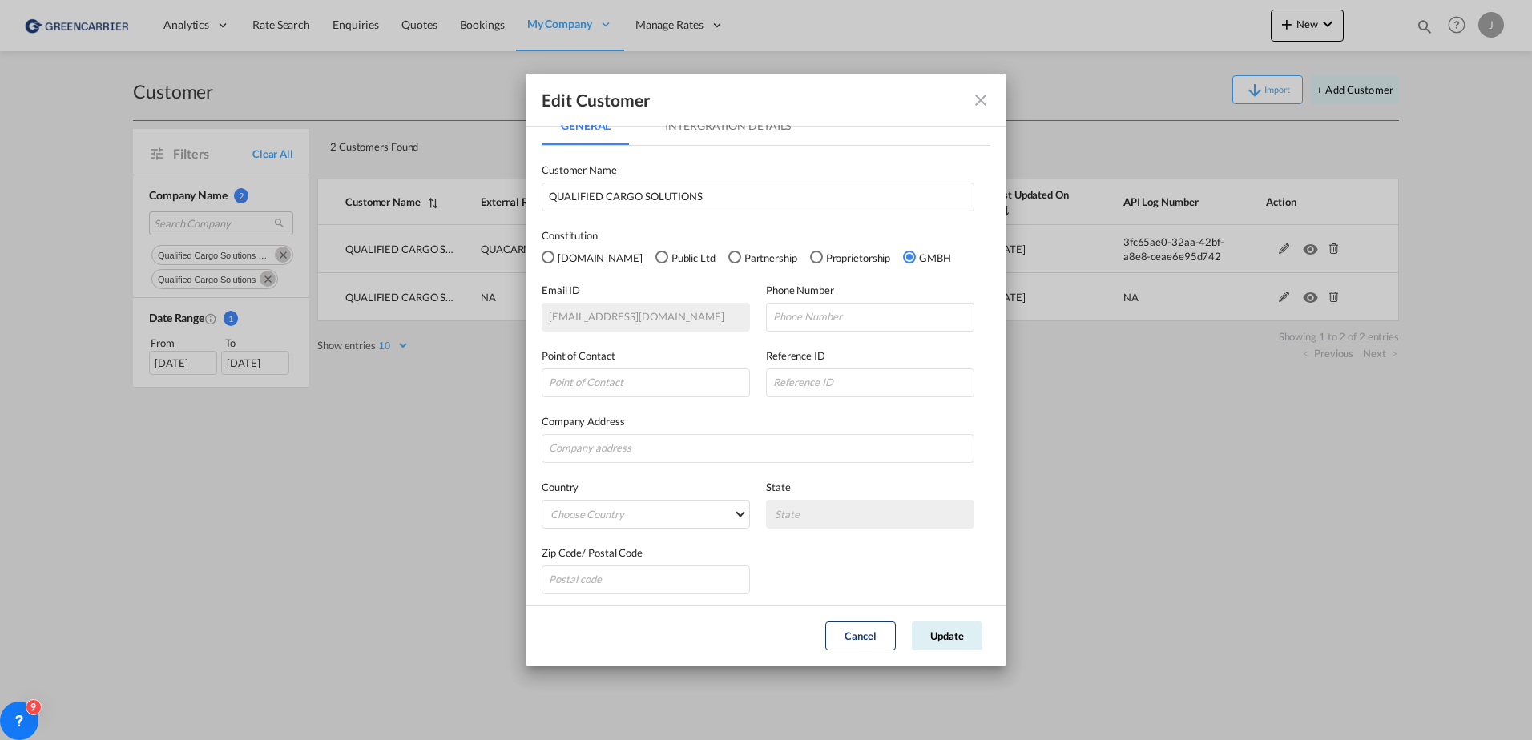
scroll to position [23, 0]
click at [673, 506] on md-select "Choose Country [GEOGRAPHIC_DATA] [GEOGRAPHIC_DATA] [GEOGRAPHIC_DATA] [US_STATE]…" at bounding box center [646, 509] width 208 height 29
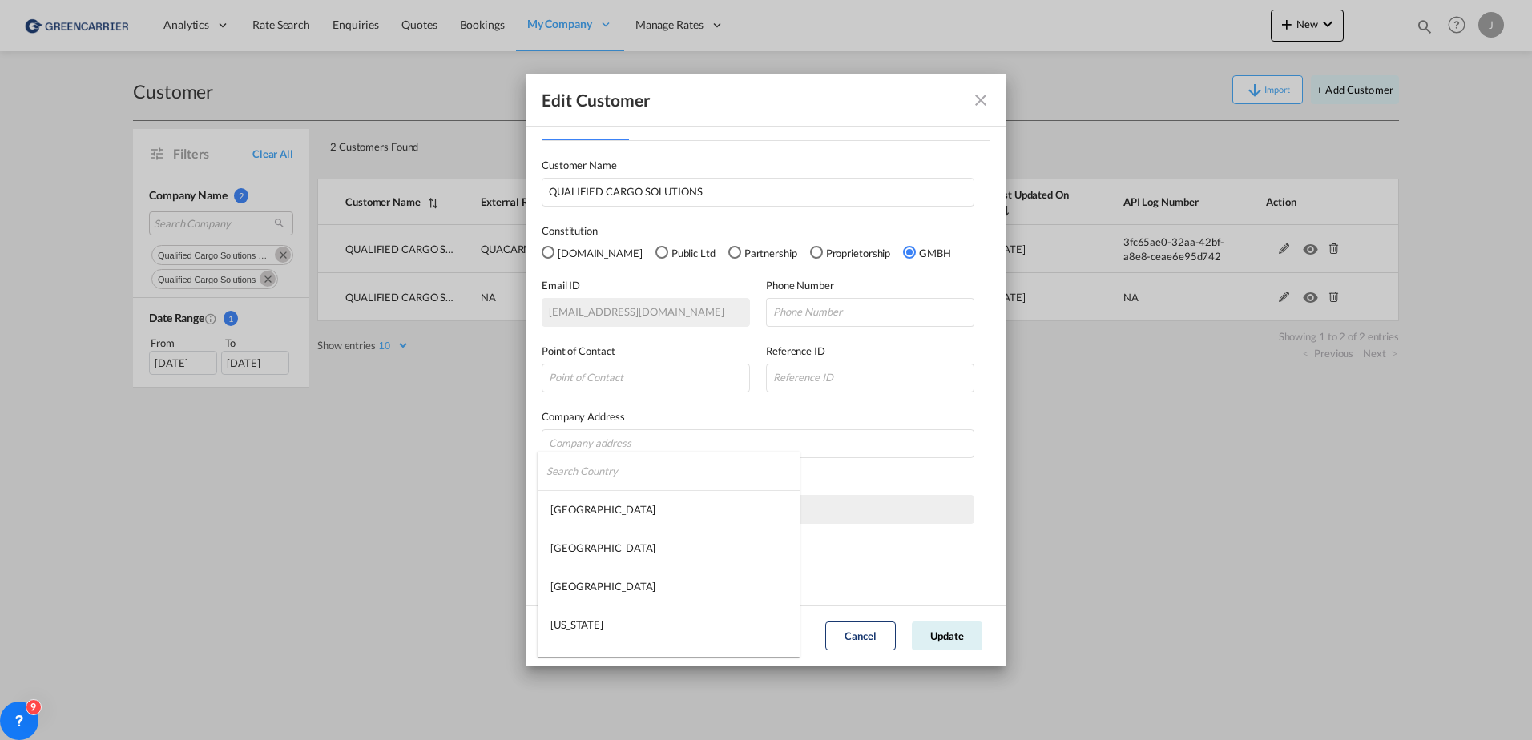
click at [619, 472] on input "search" at bounding box center [672, 471] width 253 height 38
type input "ger"
click at [593, 548] on md-option "[GEOGRAPHIC_DATA]" at bounding box center [648, 548] width 220 height 38
click at [593, 440] on input "GeneralIntergration Details ..." at bounding box center [758, 444] width 433 height 29
click at [673, 442] on input "GeneralIntergration Details ..." at bounding box center [758, 444] width 433 height 29
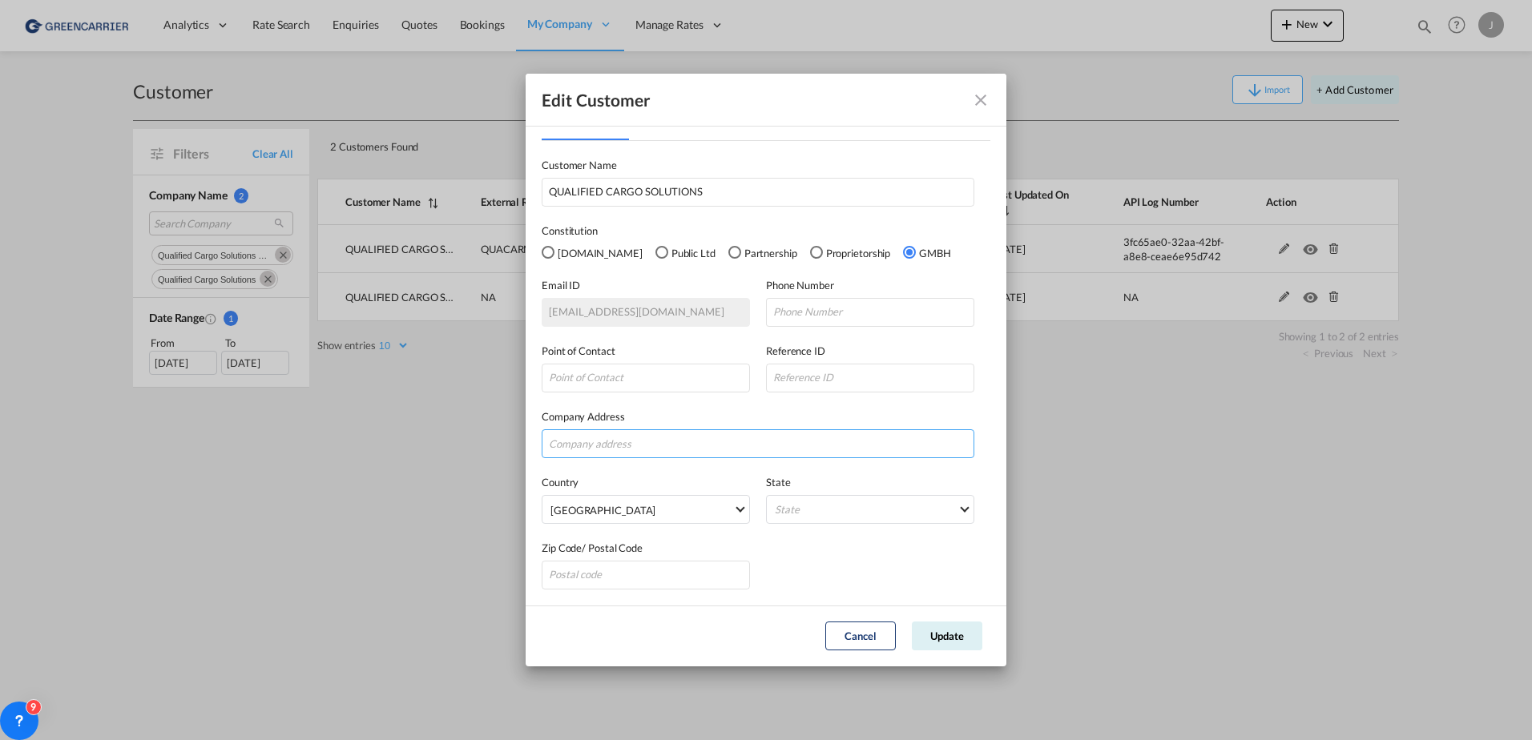
paste input "HESSENRING 30"
type input "HESSENRING 30"
click at [588, 380] on input "GeneralIntergration Details ..." at bounding box center [646, 378] width 208 height 29
type input "[PERSON_NAME]"
click at [802, 521] on md-select "State [GEOGRAPHIC_DATA] [GEOGRAPHIC_DATA] [GEOGRAPHIC_DATA] [GEOGRAPHIC_DATA] […" at bounding box center [870, 509] width 208 height 29
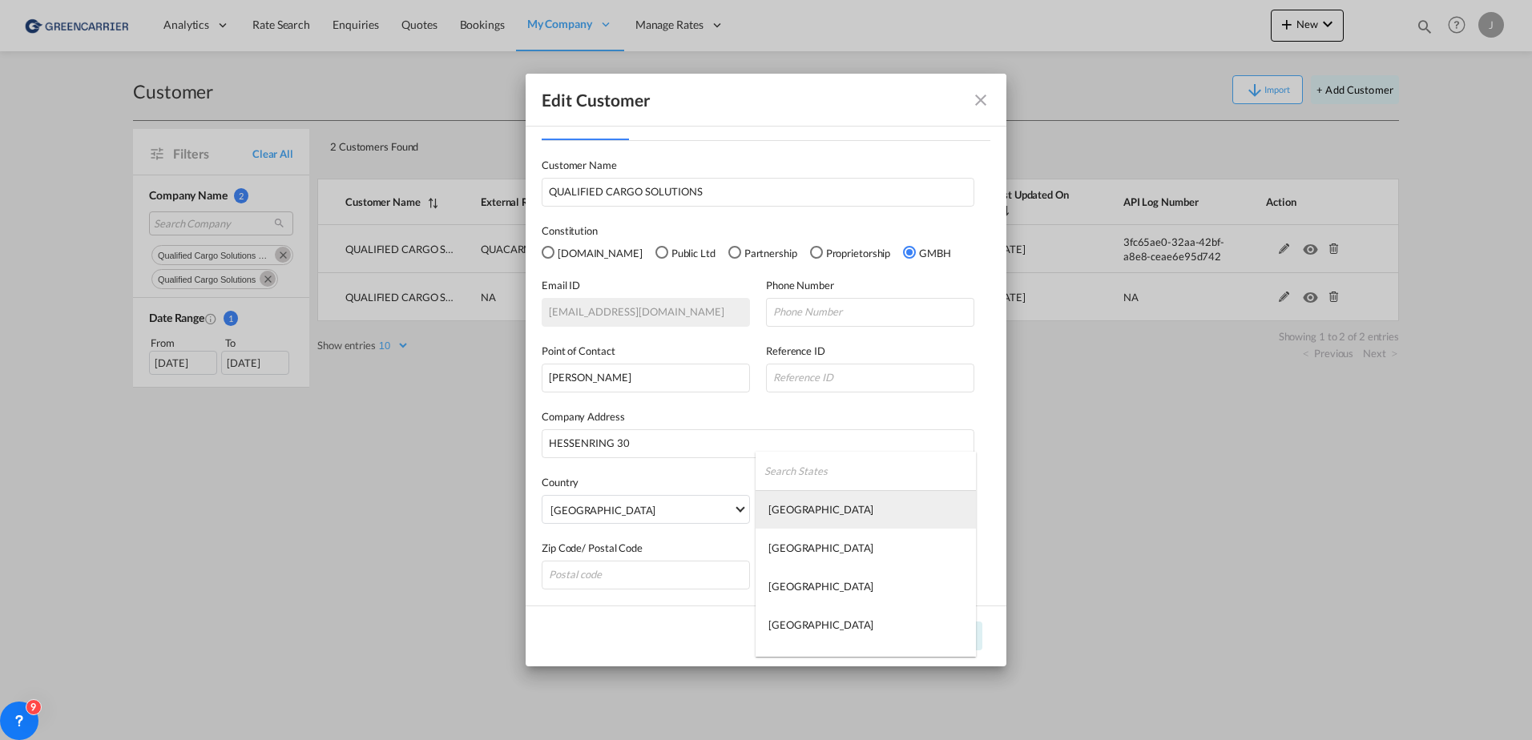
type md-option "[GEOGRAPHIC_DATA]"
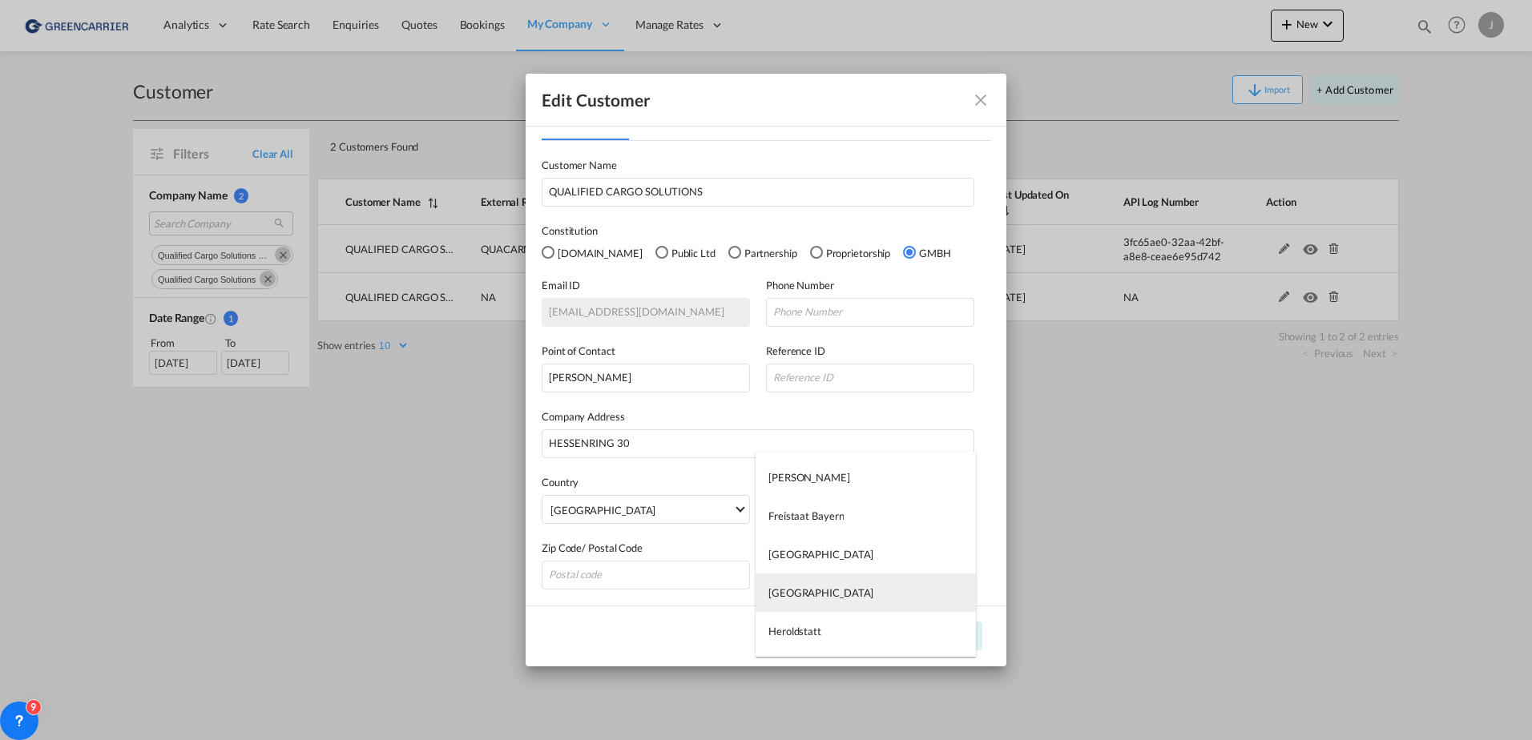
click at [792, 597] on div "[GEOGRAPHIC_DATA]" at bounding box center [820, 593] width 105 height 14
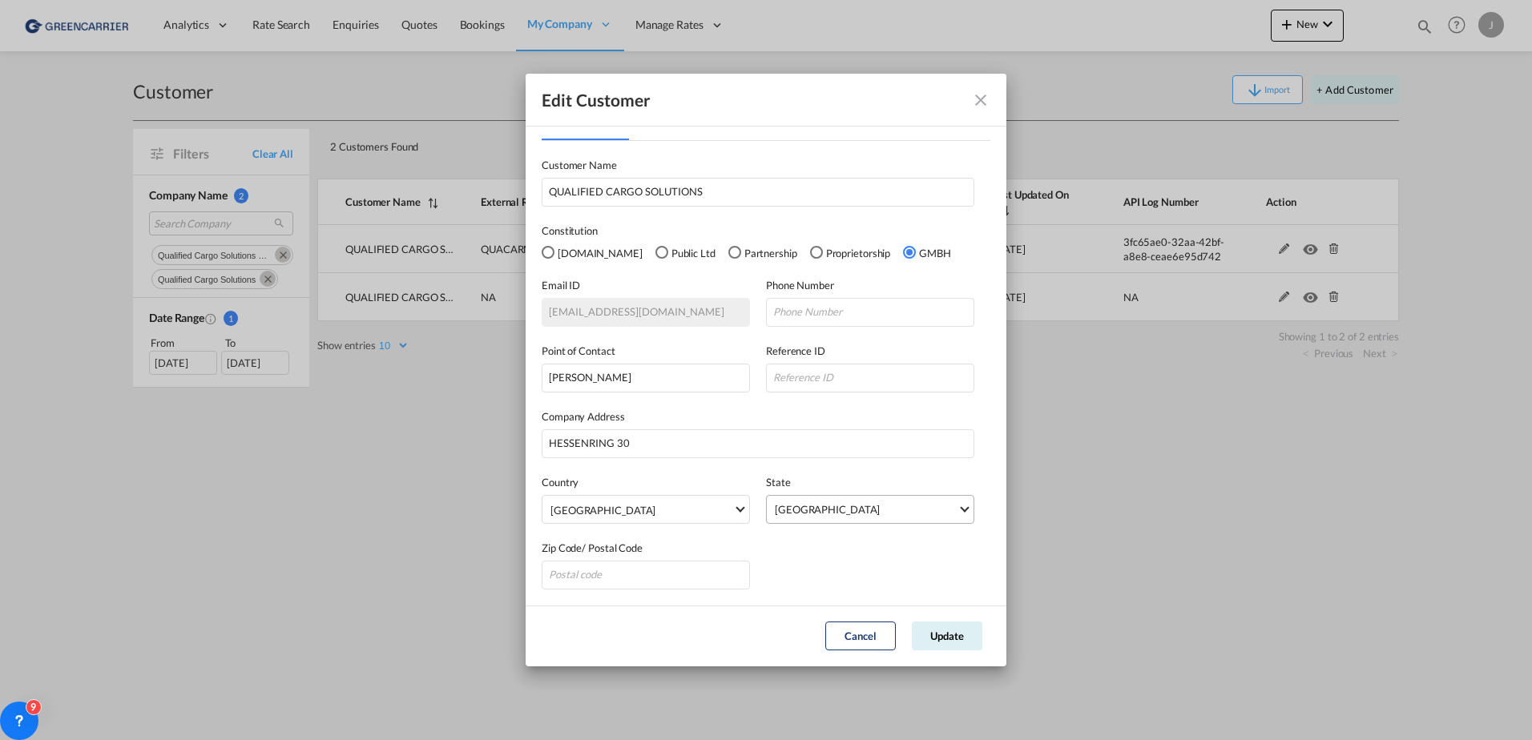
click at [796, 510] on div "[GEOGRAPHIC_DATA]" at bounding box center [827, 509] width 105 height 13
type md-option "[GEOGRAPHIC_DATA]"
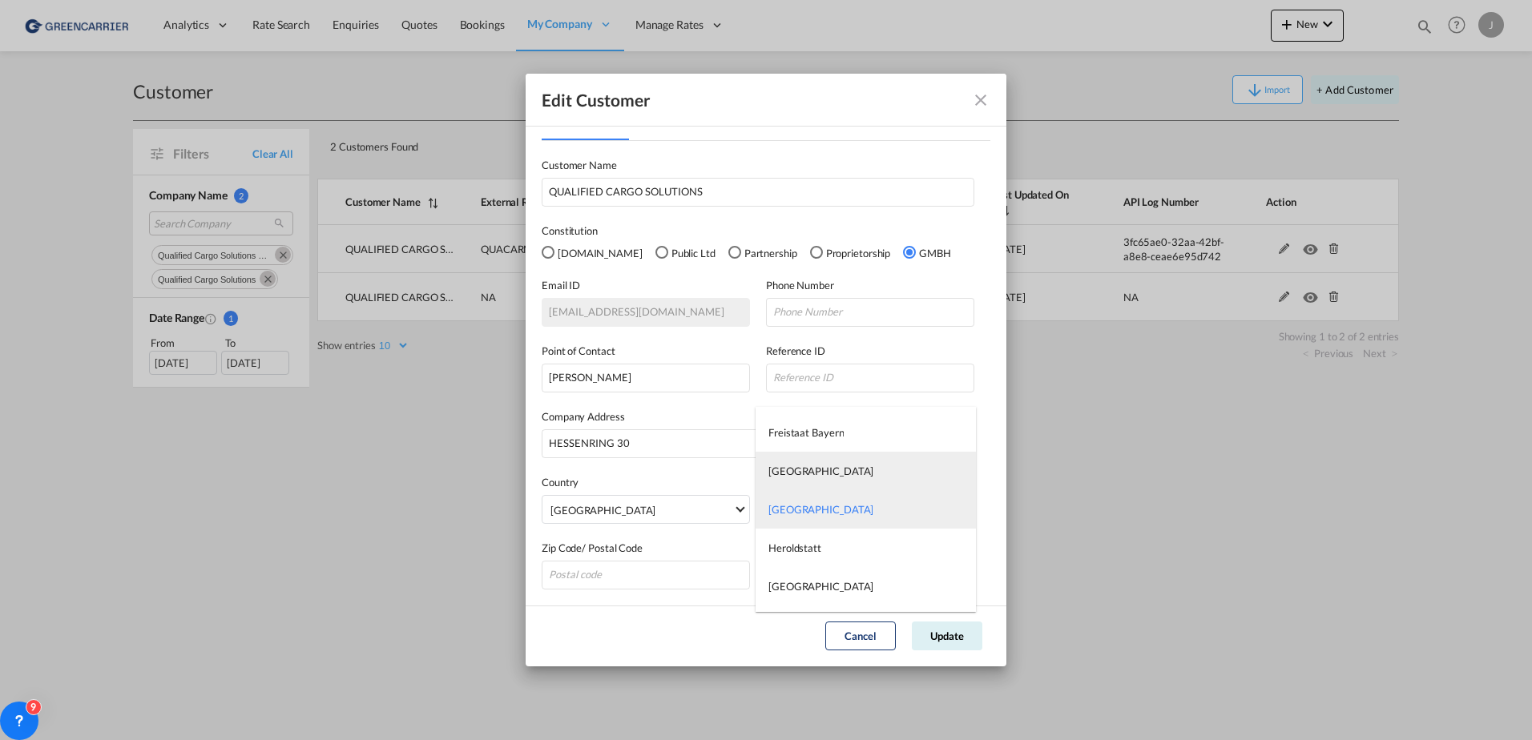
type md-option "[GEOGRAPHIC_DATA]"
type md-option "Heroldstatt"
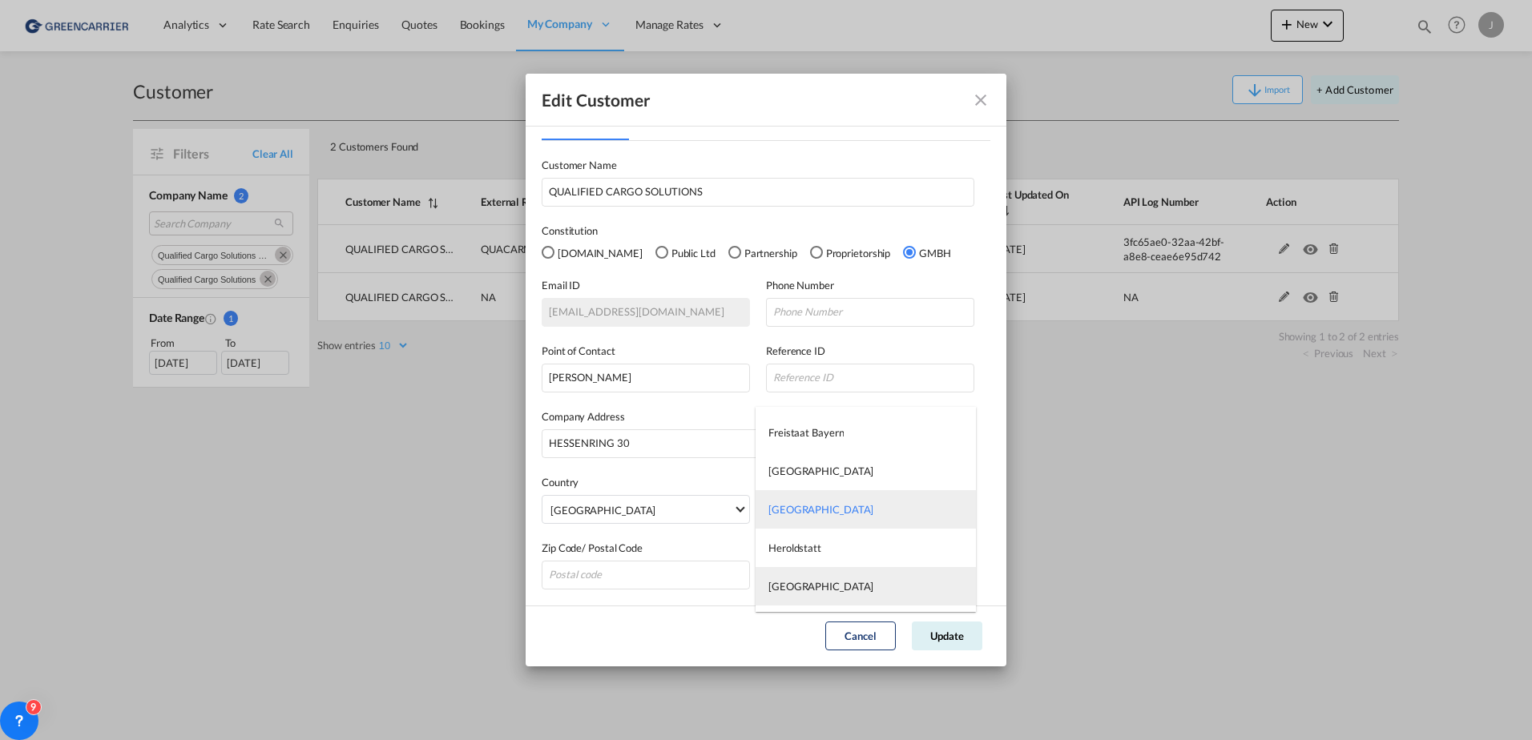
type md-option "[GEOGRAPHIC_DATA]"
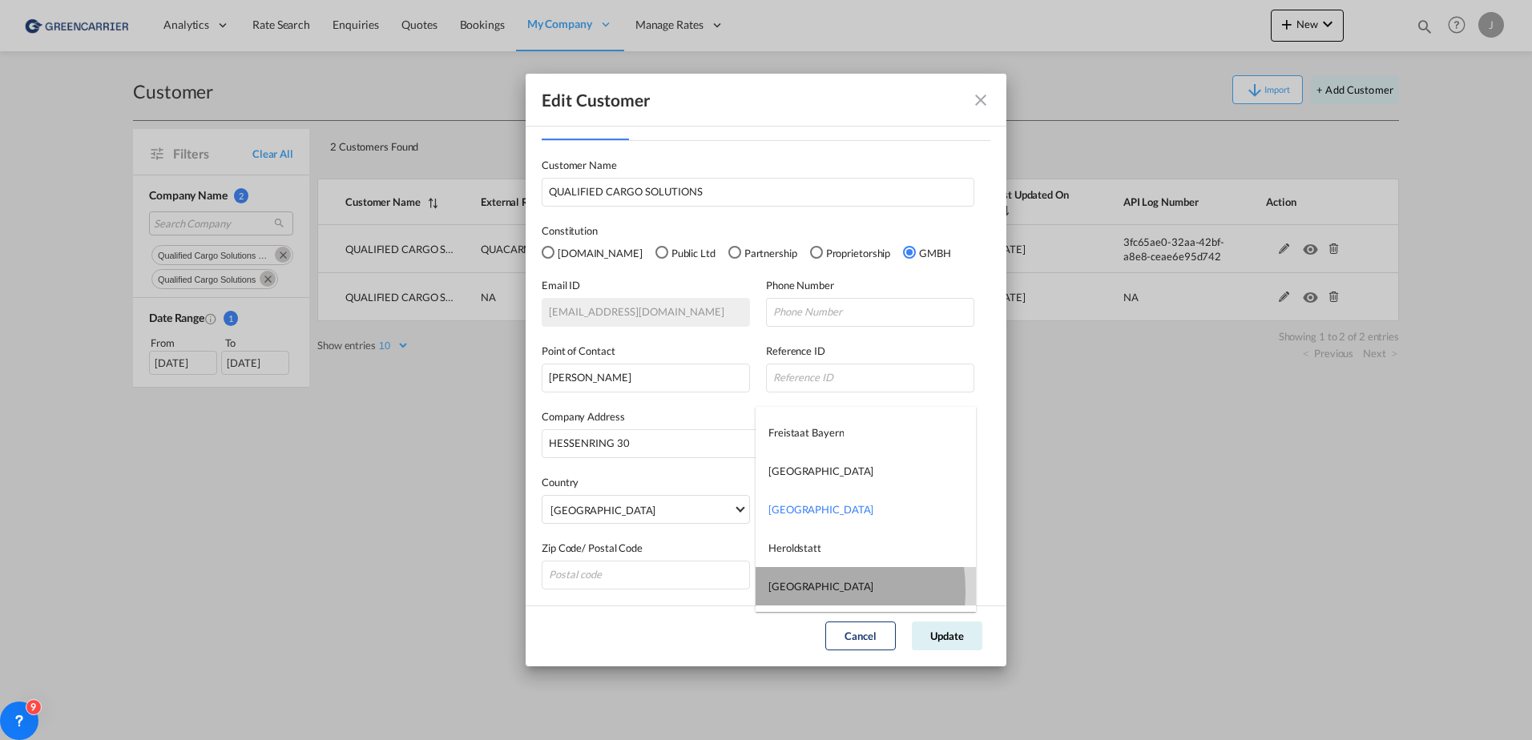
click at [795, 591] on div "[GEOGRAPHIC_DATA]" at bounding box center [820, 586] width 105 height 14
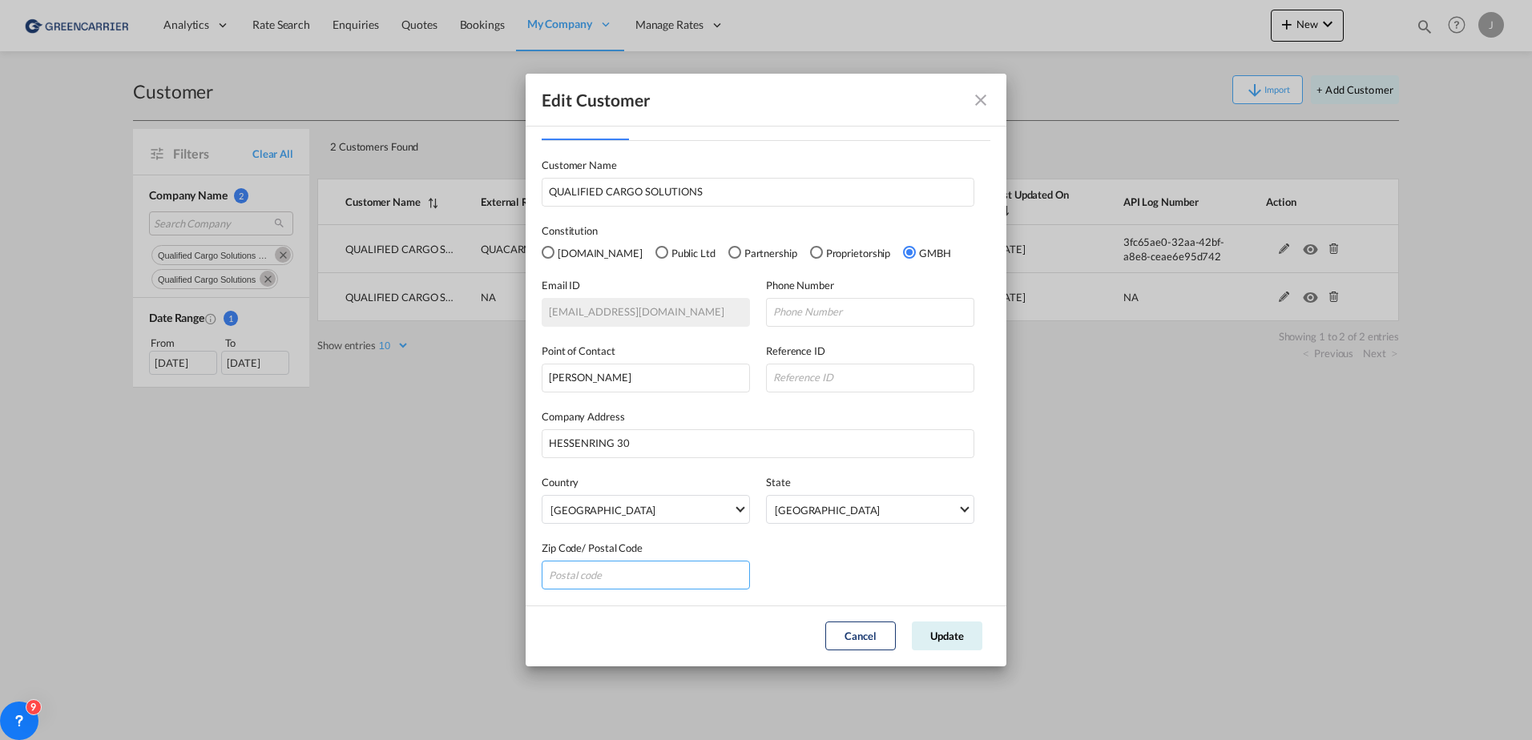
click at [606, 581] on input "GeneralIntergration Details ..." at bounding box center [646, 575] width 208 height 29
type input "64546"
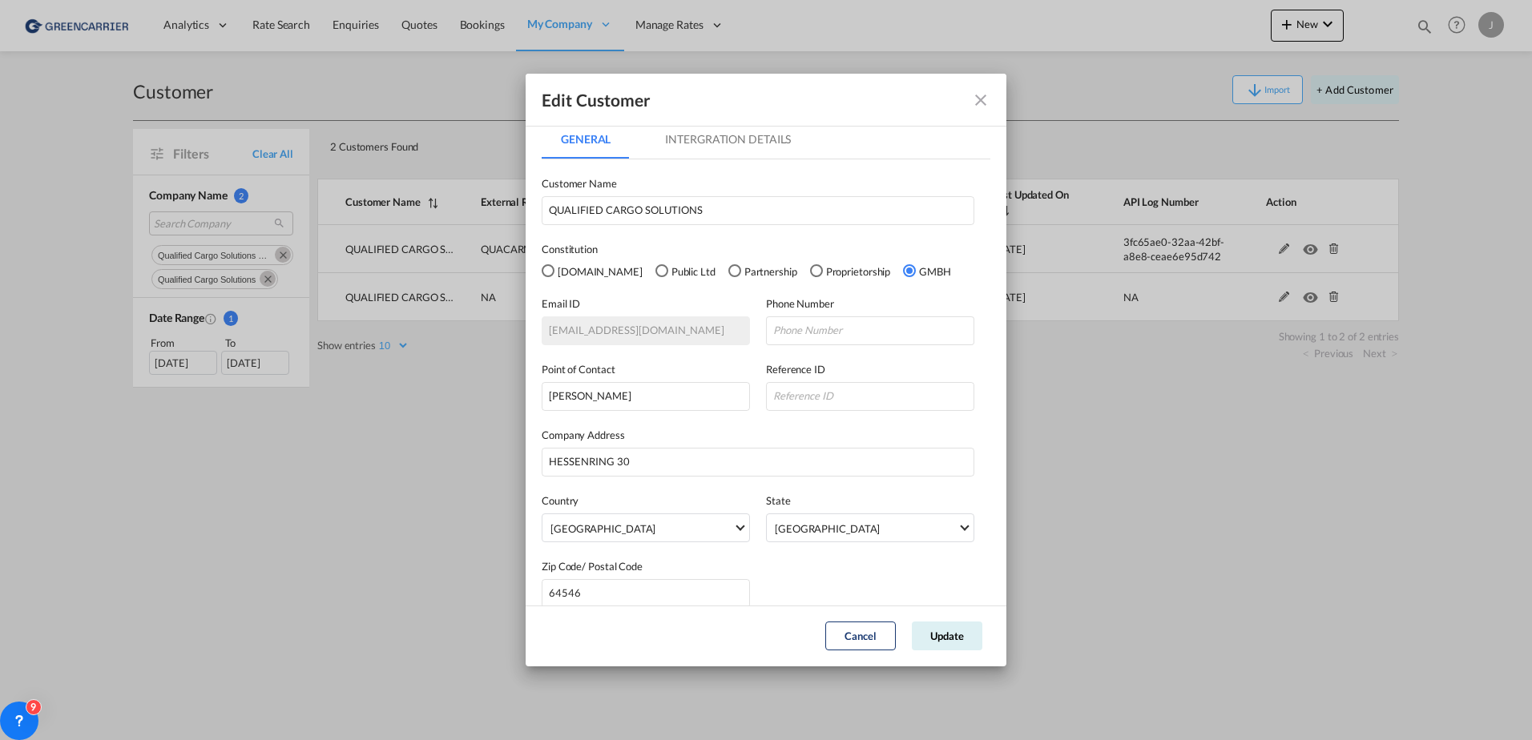
scroll to position [0, 0]
click at [679, 147] on md-tab-item "Intergration Details" at bounding box center [728, 144] width 164 height 38
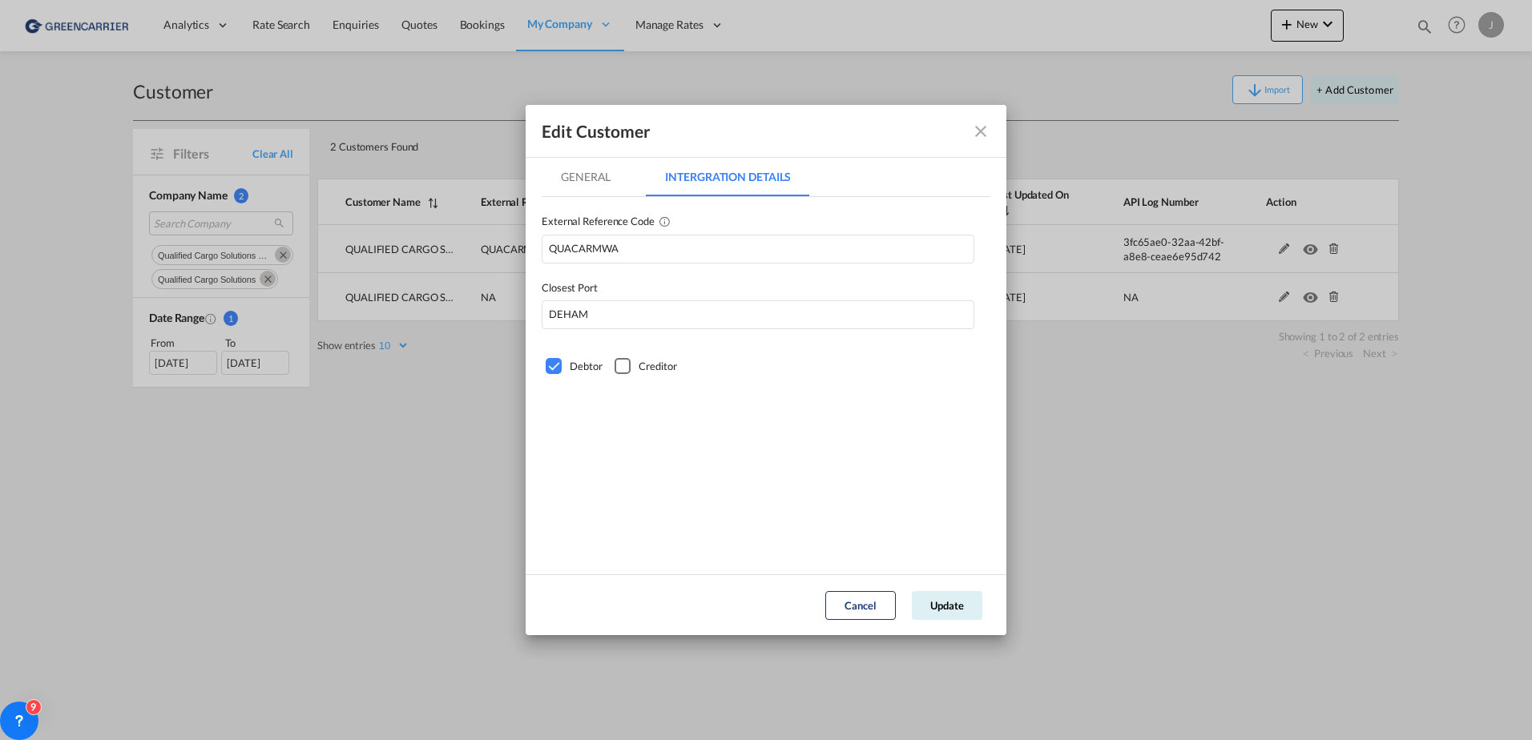
click at [583, 169] on md-tab-item "General" at bounding box center [586, 177] width 88 height 38
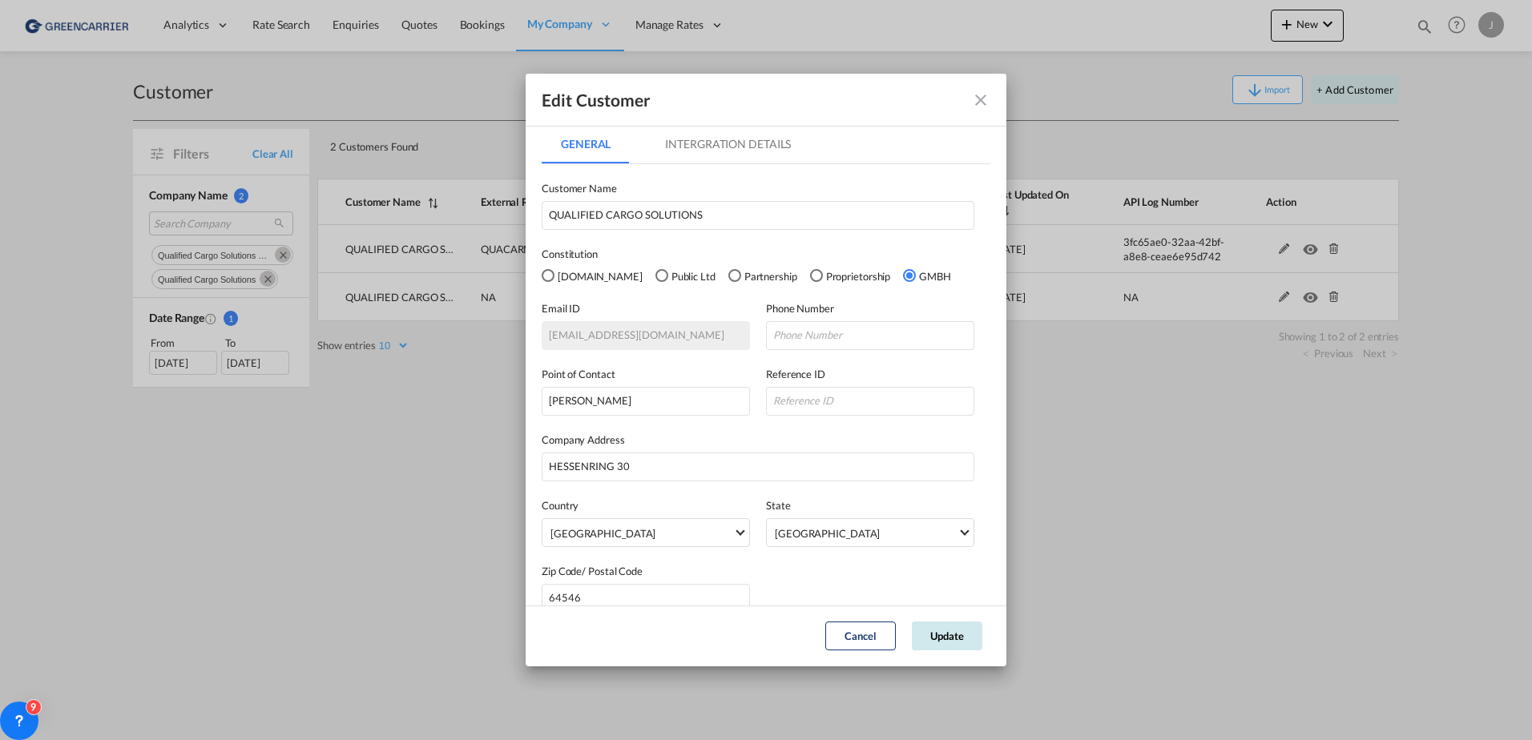
click at [936, 643] on button "Update" at bounding box center [947, 636] width 71 height 29
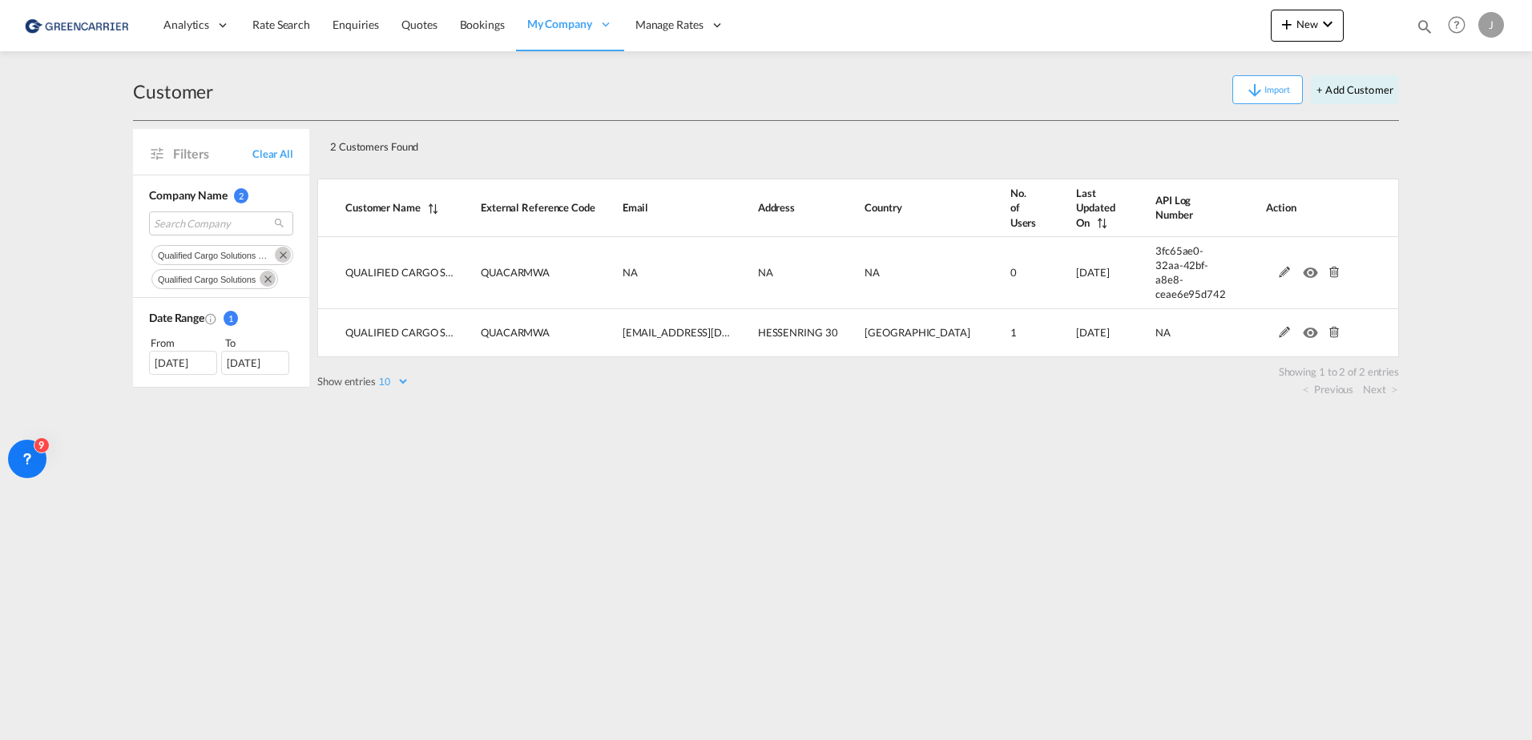
click at [952, 412] on md-content "Analytics Reports Dashboard Rate Search Enquiries Quotes Bookings" at bounding box center [766, 370] width 1532 height 740
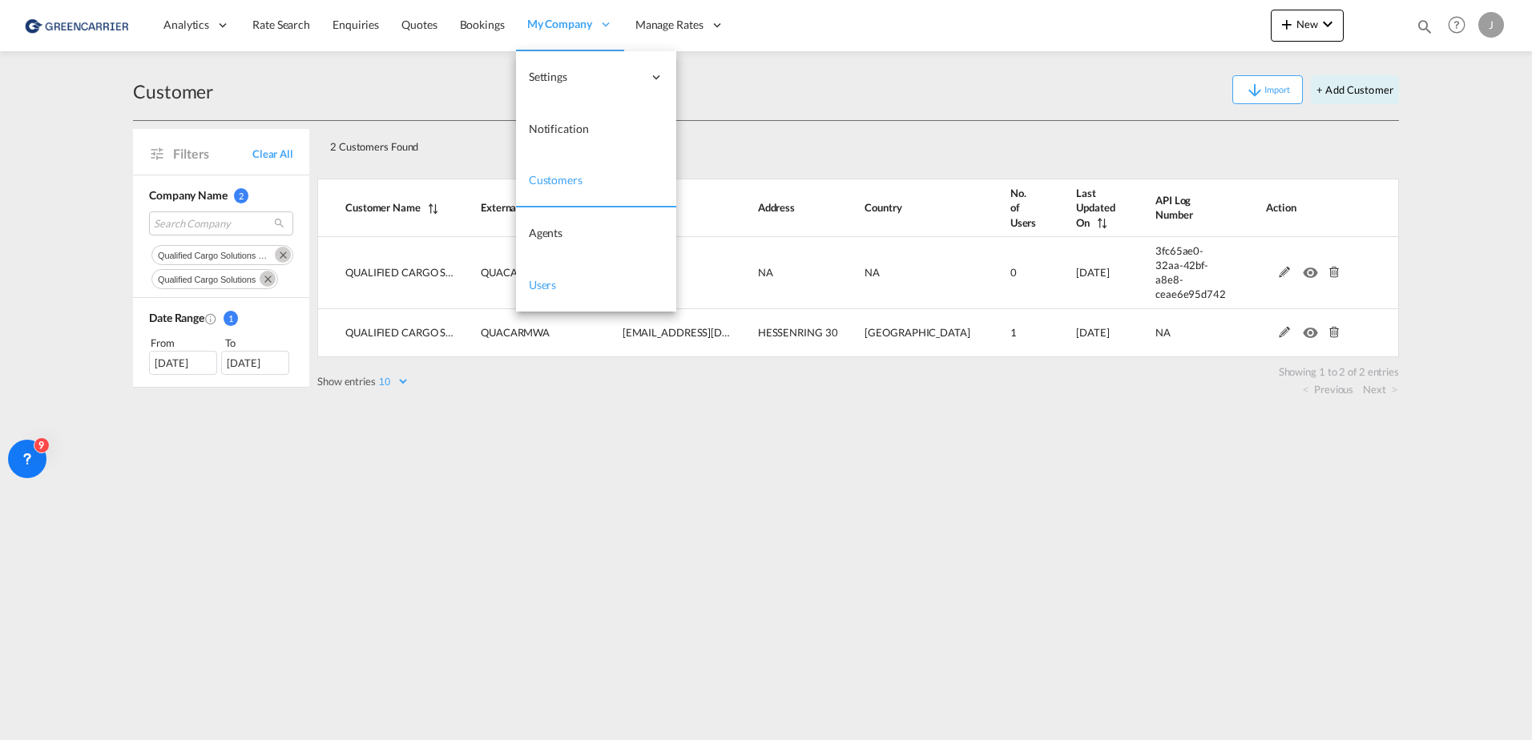
click at [553, 284] on span "Users" at bounding box center [543, 285] width 28 height 14
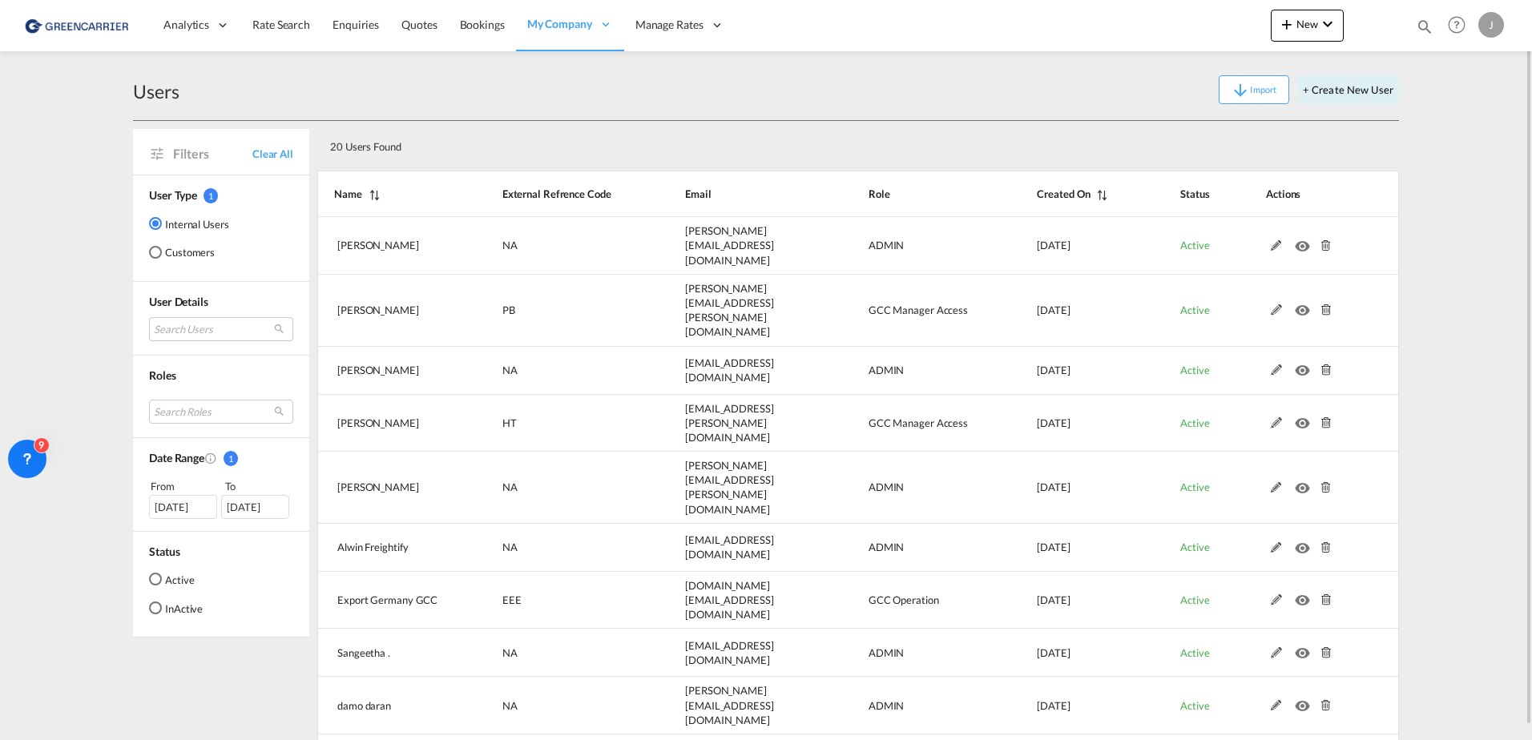
click at [176, 243] on md-radio-group "Internal Users Customers" at bounding box center [189, 245] width 80 height 58
click at [171, 252] on md-radio-button "Customers" at bounding box center [189, 252] width 80 height 16
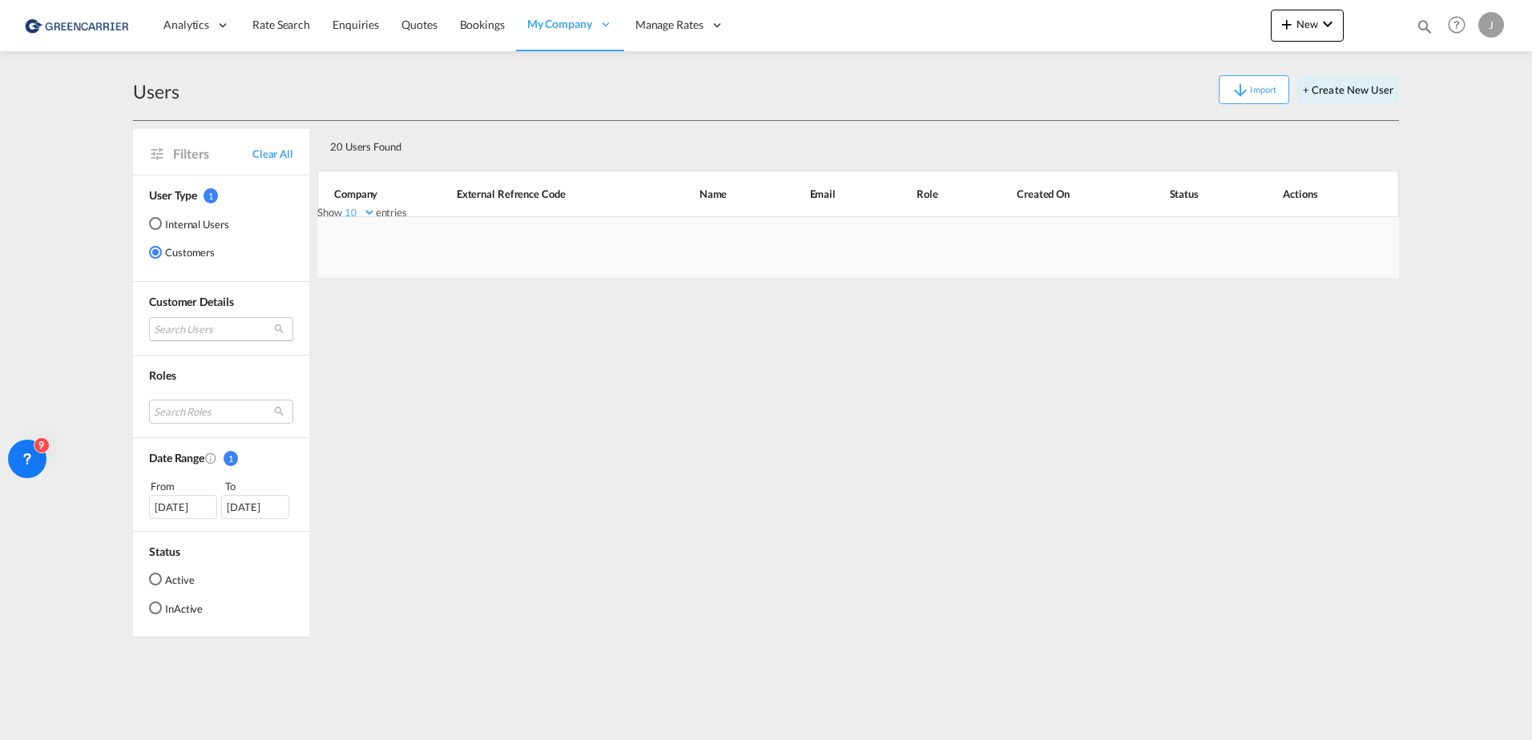
click at [179, 324] on md-select "Search Users" at bounding box center [221, 329] width 144 height 24
click at [187, 337] on input "search" at bounding box center [241, 331] width 172 height 14
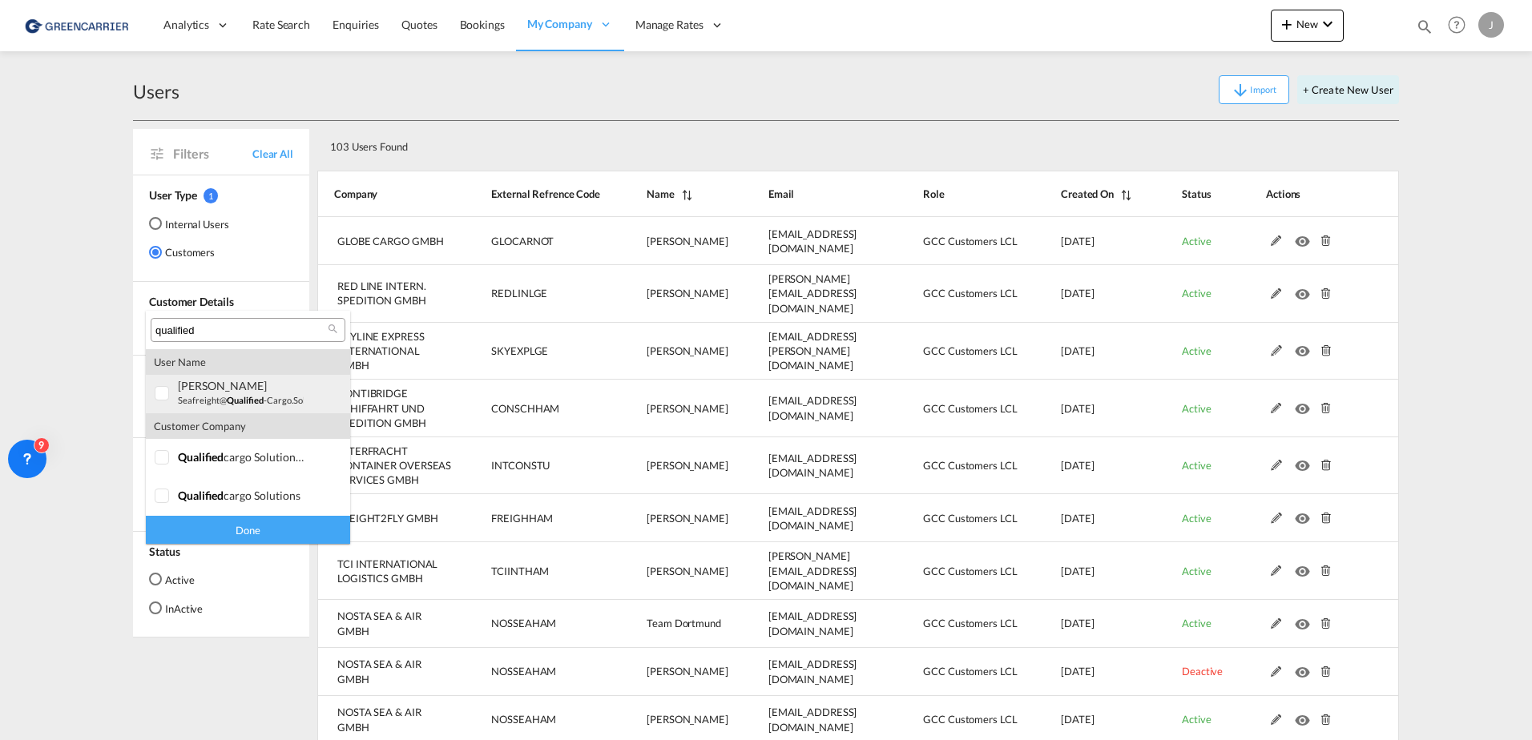
type input "qualified"
click at [162, 392] on div at bounding box center [163, 394] width 16 height 16
click at [239, 526] on div "Done" at bounding box center [248, 530] width 204 height 28
